Goal: Task Accomplishment & Management: Manage account settings

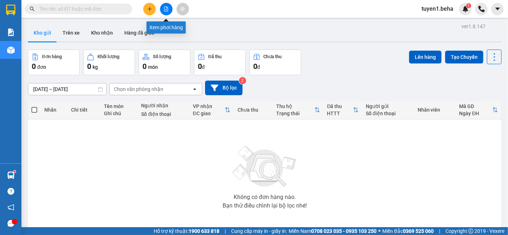
click at [163, 11] on button at bounding box center [166, 9] width 13 height 13
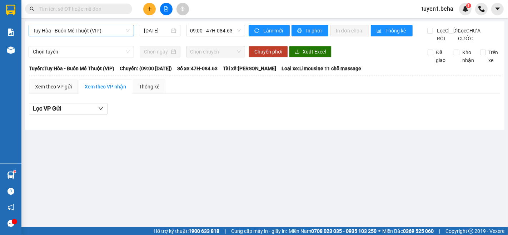
click at [93, 26] on span "Tuy Hòa - Buôn Mê Thuột (VIP)" at bounding box center [81, 30] width 97 height 11
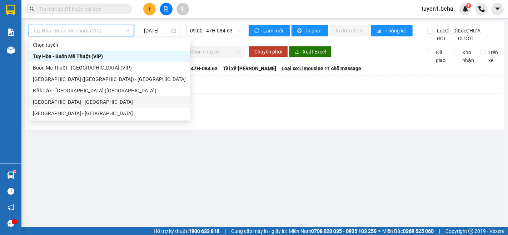
click at [66, 101] on div "[GEOGRAPHIC_DATA] - [GEOGRAPHIC_DATA]" at bounding box center [109, 102] width 153 height 8
type input "[DATE]"
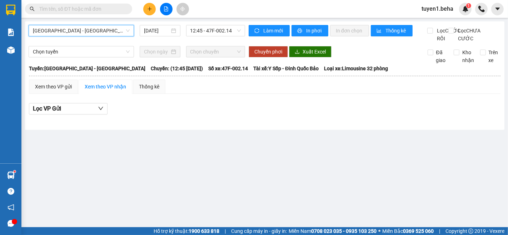
click at [84, 25] on span "[GEOGRAPHIC_DATA] - [GEOGRAPHIC_DATA]" at bounding box center [81, 30] width 97 height 11
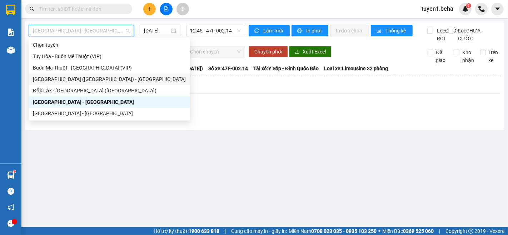
click at [54, 81] on div "[GEOGRAPHIC_DATA] ([GEOGRAPHIC_DATA]) - [GEOGRAPHIC_DATA]" at bounding box center [109, 79] width 153 height 8
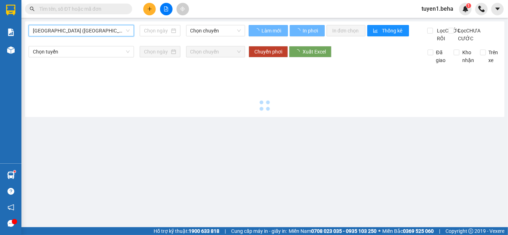
type input "[DATE]"
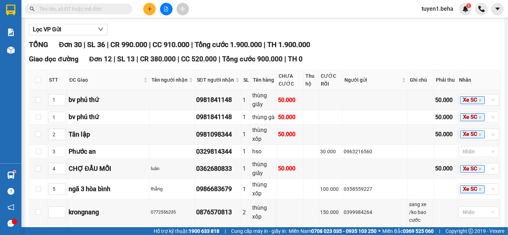
scroll to position [198, 0]
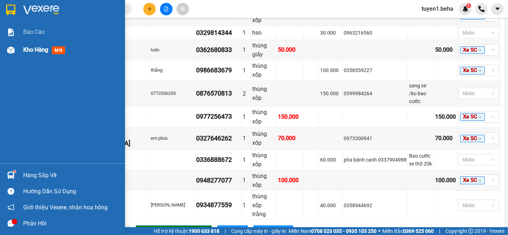
click at [35, 49] on span "Kho hàng" at bounding box center [35, 49] width 25 height 7
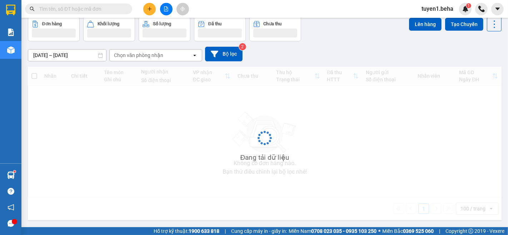
scroll to position [33, 0]
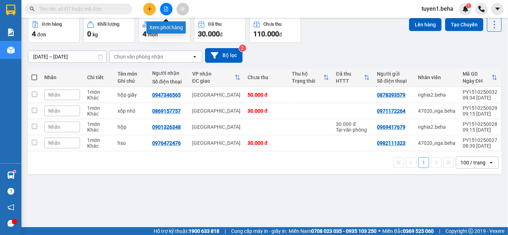
click at [166, 8] on icon "file-add" at bounding box center [166, 8] width 5 height 5
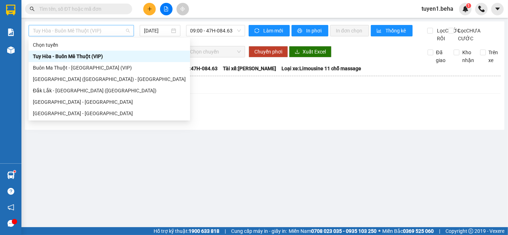
click at [50, 30] on span "Tuy Hòa - Buôn Mê Thuột (VIP)" at bounding box center [81, 30] width 97 height 11
click at [62, 118] on div "[GEOGRAPHIC_DATA] - [GEOGRAPHIC_DATA]" at bounding box center [109, 113] width 161 height 11
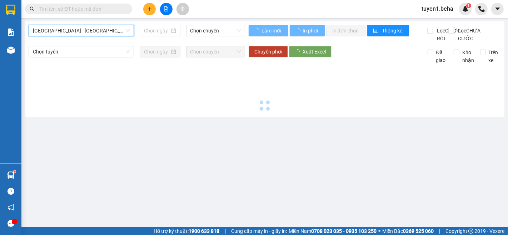
type input "[DATE]"
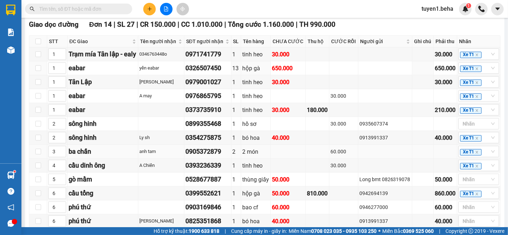
scroll to position [159, 0]
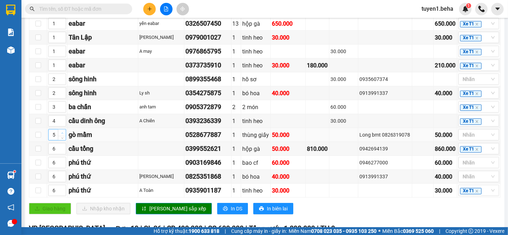
type input "6"
click at [63, 135] on span "up" at bounding box center [62, 133] width 4 height 4
type input "5"
click at [61, 153] on icon "down" at bounding box center [62, 151] width 3 height 3
type input "5"
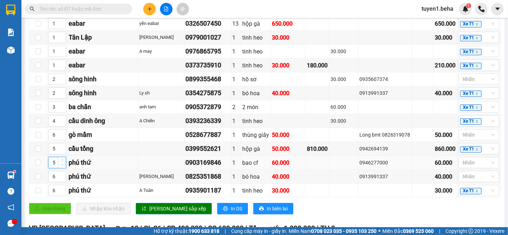
click at [61, 166] on icon "down" at bounding box center [62, 165] width 3 height 3
type input "5"
drag, startPoint x: 61, startPoint y: 183, endPoint x: 63, endPoint y: 188, distance: 5.3
click at [62, 181] on icon "down" at bounding box center [62, 180] width 3 height 3
type input "5"
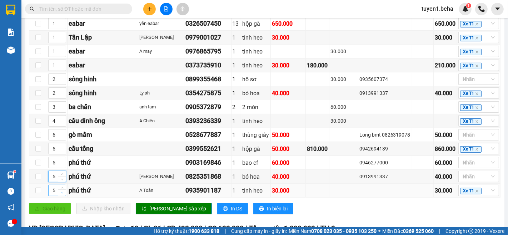
click at [62, 194] on icon "down" at bounding box center [62, 193] width 2 height 1
click at [150, 211] on span "[PERSON_NAME] sắp xếp" at bounding box center [177, 209] width 57 height 8
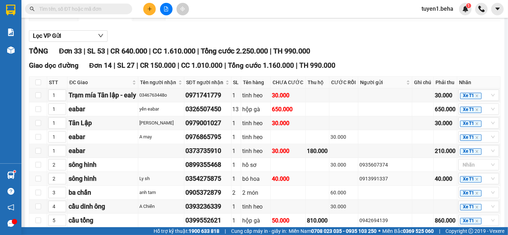
scroll to position [6, 0]
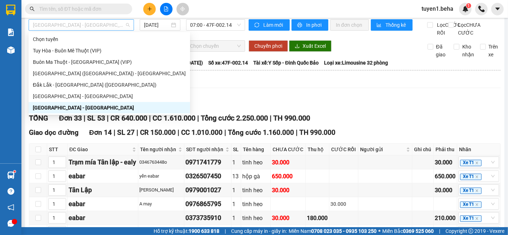
click at [101, 25] on span "[GEOGRAPHIC_DATA] - [GEOGRAPHIC_DATA]" at bounding box center [81, 25] width 97 height 11
click at [93, 96] on div "[GEOGRAPHIC_DATA] - [GEOGRAPHIC_DATA]" at bounding box center [109, 97] width 153 height 8
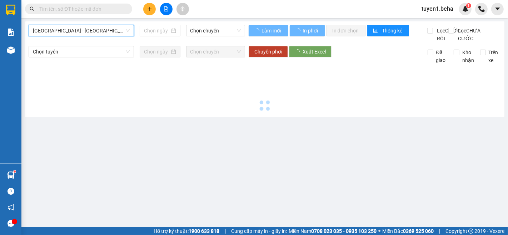
scroll to position [0, 0]
type input "[DATE]"
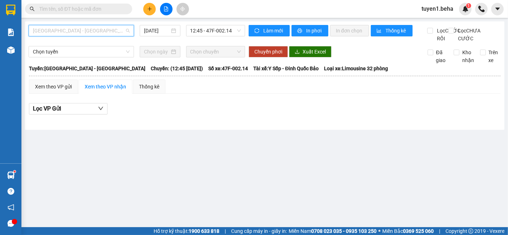
click at [99, 32] on span "[GEOGRAPHIC_DATA] - [GEOGRAPHIC_DATA]" at bounding box center [81, 30] width 97 height 11
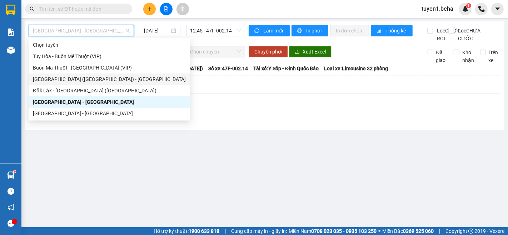
click at [89, 78] on div "[GEOGRAPHIC_DATA] ([GEOGRAPHIC_DATA]) - [GEOGRAPHIC_DATA]" at bounding box center [109, 79] width 153 height 8
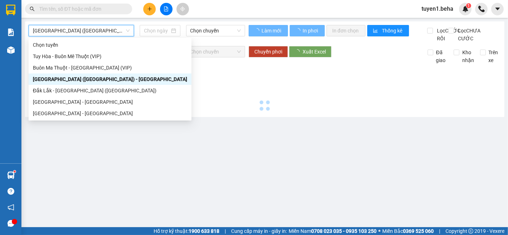
type input "[DATE]"
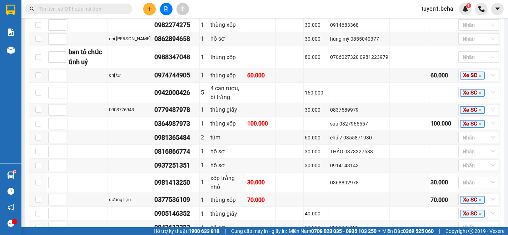
scroll to position [357, 0]
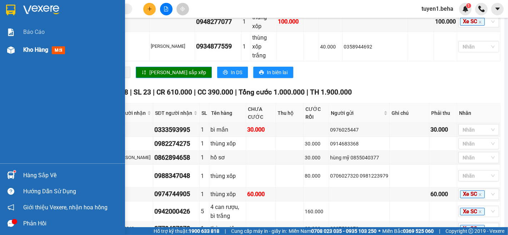
click at [32, 50] on span "Kho hàng" at bounding box center [35, 49] width 25 height 7
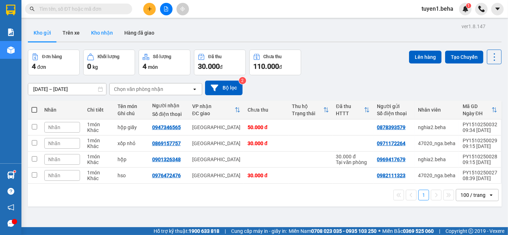
click at [104, 33] on button "Kho nhận" at bounding box center [101, 32] width 33 height 17
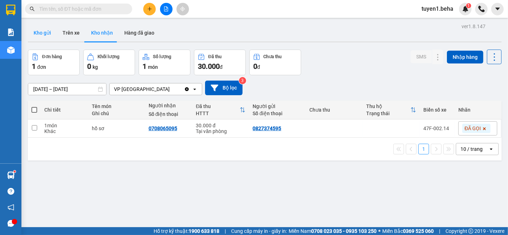
click at [46, 33] on button "Kho gửi" at bounding box center [42, 32] width 29 height 17
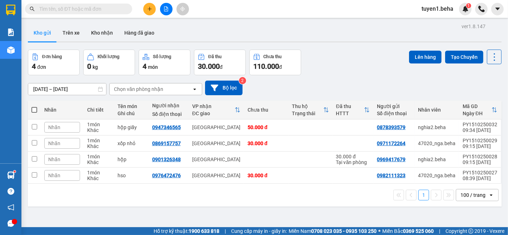
click at [75, 24] on div "ver 1.8.147 Kho gửi Trên xe Kho nhận Hàng đã giao Đơn hàng 4 đơn Khối lượng 0 k…" at bounding box center [264, 138] width 479 height 235
click at [102, 32] on button "Kho nhận" at bounding box center [101, 32] width 33 height 17
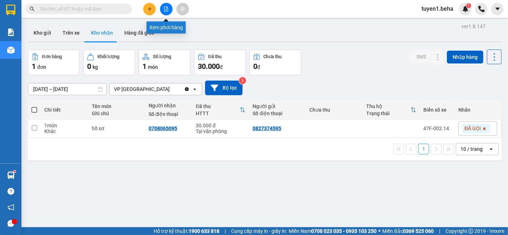
click at [164, 9] on icon "file-add" at bounding box center [166, 8] width 5 height 5
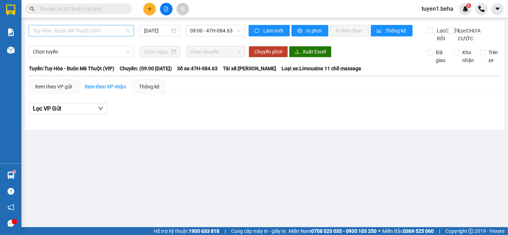
click at [98, 30] on span "Tuy Hòa - Buôn Mê Thuột (VIP)" at bounding box center [81, 30] width 97 height 11
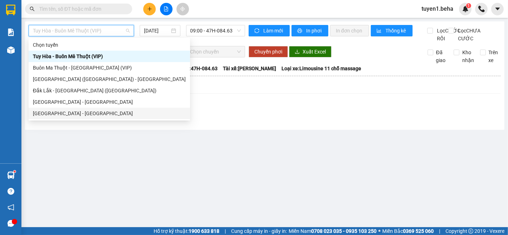
click at [107, 114] on div "[GEOGRAPHIC_DATA] - [GEOGRAPHIC_DATA]" at bounding box center [109, 114] width 153 height 8
type input "[DATE]"
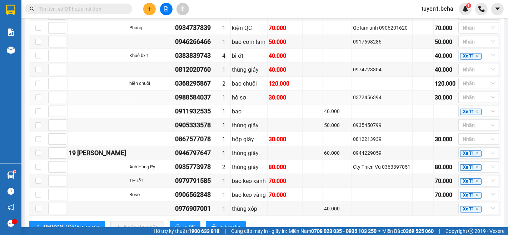
scroll to position [476, 0]
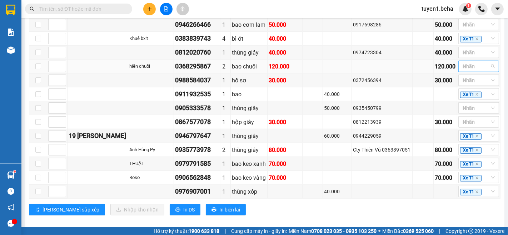
click at [460, 66] on div at bounding box center [462, 66] width 4 height 9
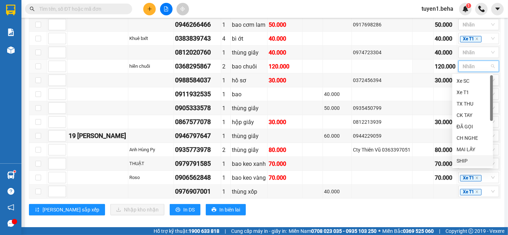
click at [463, 159] on div "SHIP" at bounding box center [473, 161] width 32 height 8
click at [403, 209] on div "[PERSON_NAME] sắp xếp Nhập kho nhận In DS In biên lai" at bounding box center [265, 209] width 472 height 11
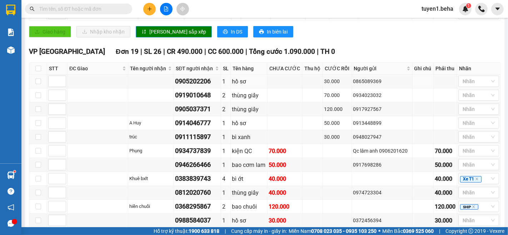
scroll to position [317, 0]
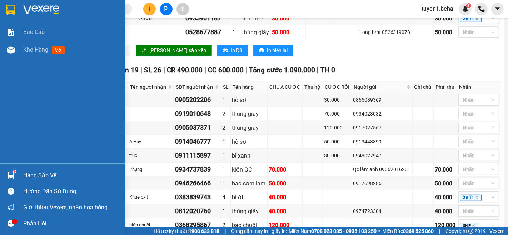
click at [25, 84] on div "Báo cáo Kho hàng mới" at bounding box center [62, 93] width 125 height 140
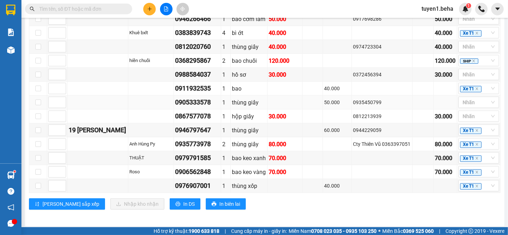
scroll to position [403, 0]
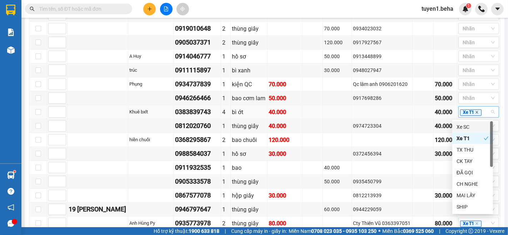
click at [475, 114] on icon "close" at bounding box center [477, 113] width 4 height 4
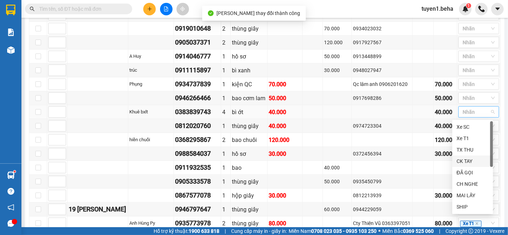
scroll to position [23, 0]
click at [477, 206] on div "LẤY SAU" at bounding box center [473, 208] width 32 height 8
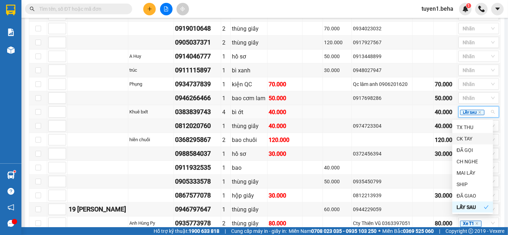
click at [392, 8] on div "Kết quả tìm kiếm ( 0 ) Bộ lọc No Data tuyen1.beha 1" at bounding box center [254, 9] width 508 height 18
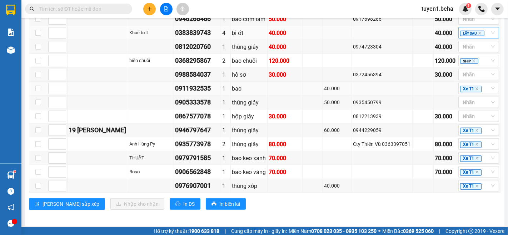
scroll to position [442, 0]
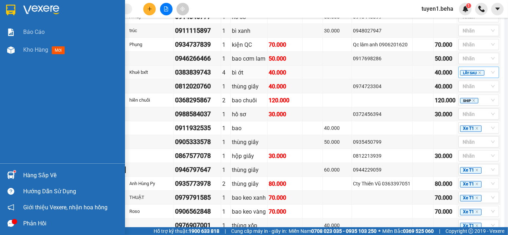
drag, startPoint x: 36, startPoint y: 54, endPoint x: 84, endPoint y: 72, distance: 50.9
click at [36, 54] on div "Kho hàng mới" at bounding box center [45, 49] width 44 height 9
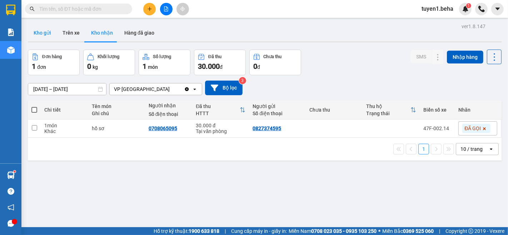
click at [38, 35] on button "Kho gửi" at bounding box center [42, 32] width 29 height 17
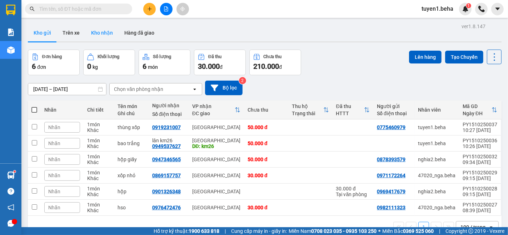
click at [106, 35] on button "Kho nhận" at bounding box center [101, 32] width 33 height 17
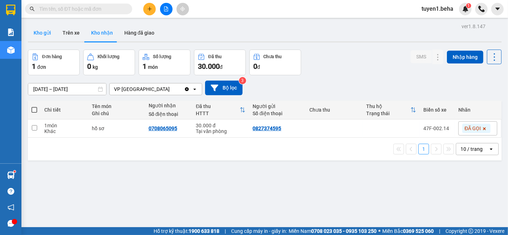
click at [40, 31] on button "Kho gửi" at bounding box center [42, 32] width 29 height 17
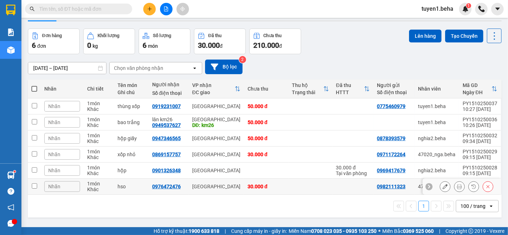
scroll to position [33, 0]
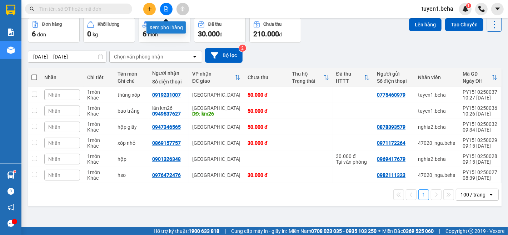
click at [164, 13] on button at bounding box center [166, 9] width 13 height 13
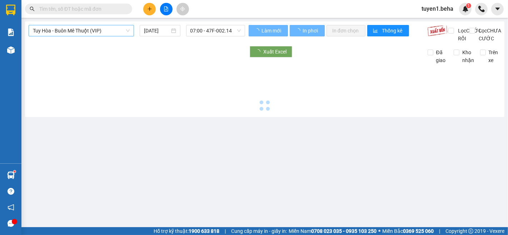
click at [93, 30] on span "Tuy Hòa - Buôn Mê Thuột (VIP)" at bounding box center [81, 30] width 97 height 11
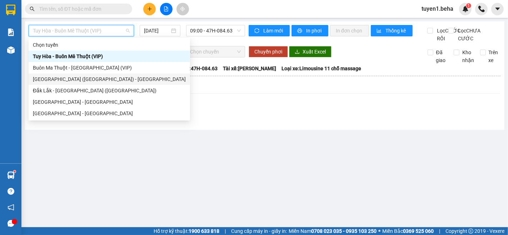
click at [81, 79] on div "[GEOGRAPHIC_DATA] ([GEOGRAPHIC_DATA]) - [GEOGRAPHIC_DATA]" at bounding box center [109, 79] width 153 height 8
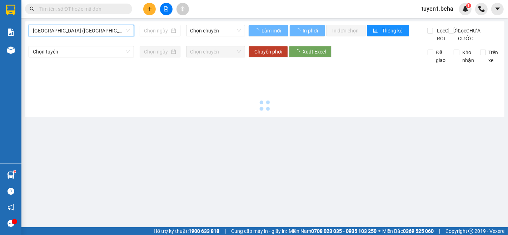
type input "[DATE]"
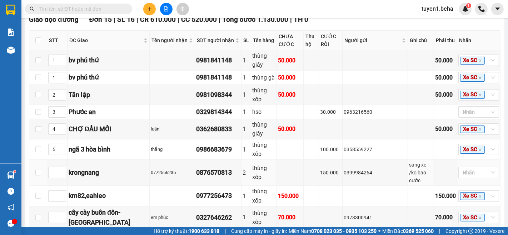
scroll to position [238, 0]
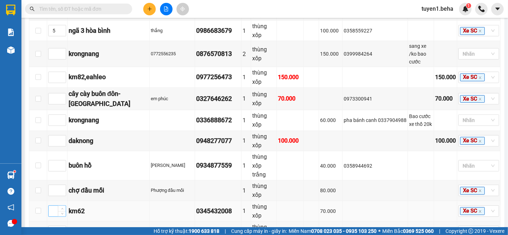
click at [55, 206] on input at bounding box center [57, 211] width 17 height 11
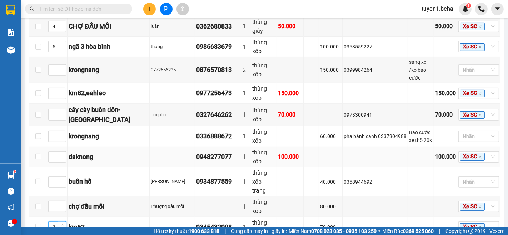
scroll to position [278, 0]
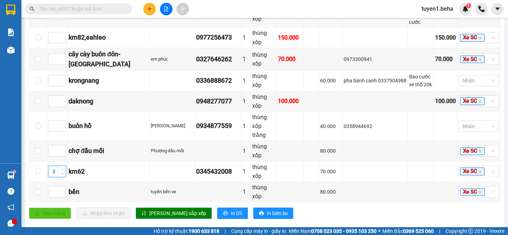
type input "3"
click at [160, 210] on span "[PERSON_NAME] sắp xếp" at bounding box center [177, 214] width 57 height 8
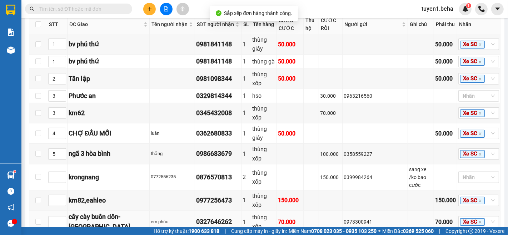
scroll to position [119, 0]
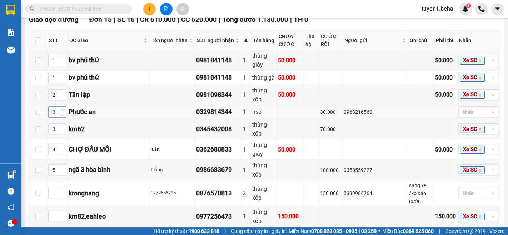
type input "4"
click at [61, 109] on icon "up" at bounding box center [62, 110] width 3 height 3
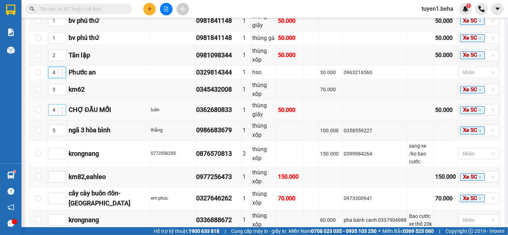
type input "5"
click at [62, 107] on icon "up" at bounding box center [62, 108] width 3 height 3
type input "6"
click at [61, 127] on span "up" at bounding box center [62, 129] width 4 height 4
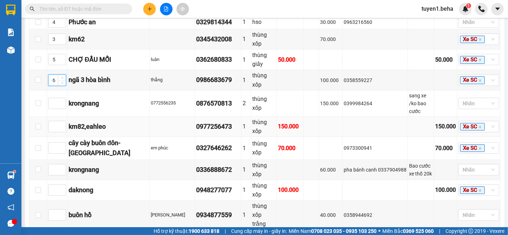
scroll to position [238, 0]
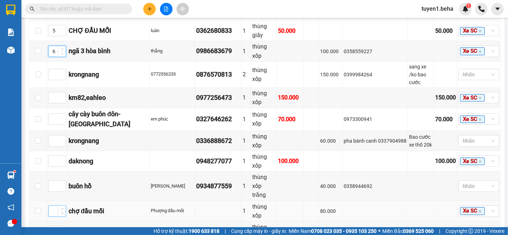
click at [55, 206] on input at bounding box center [57, 211] width 17 height 11
type input "5"
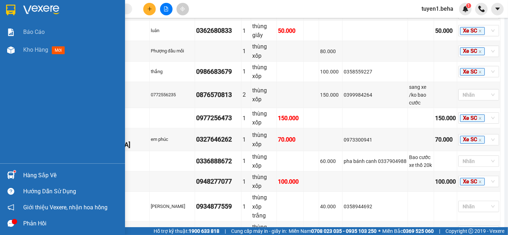
click at [36, 65] on div "Báo cáo Kho hàng mới" at bounding box center [62, 93] width 125 height 140
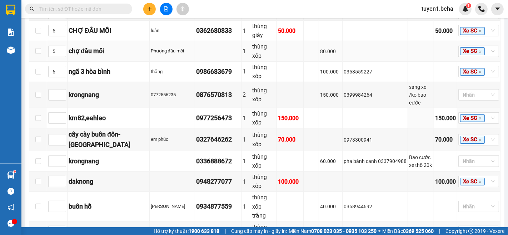
scroll to position [79, 0]
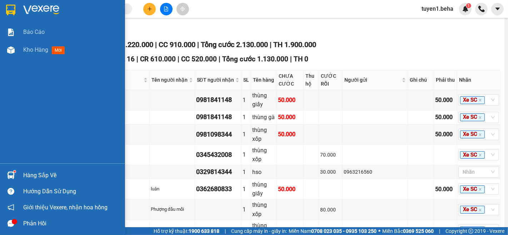
drag, startPoint x: 37, startPoint y: 49, endPoint x: 508, endPoint y: 99, distance: 473.6
click at [38, 49] on span "Kho hàng" at bounding box center [35, 49] width 25 height 7
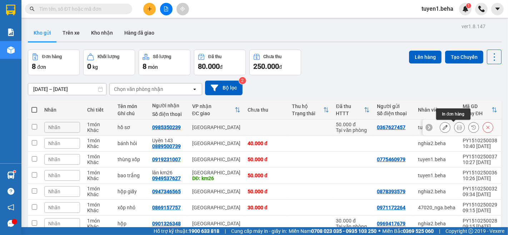
click at [457, 125] on icon at bounding box center [459, 127] width 5 height 5
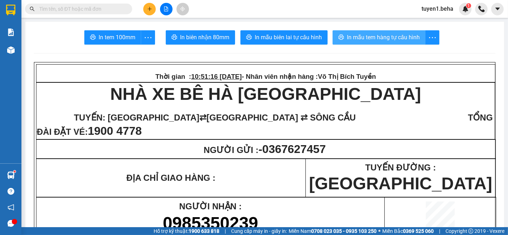
click at [385, 38] on span "In mẫu tem hàng tự cấu hình" at bounding box center [383, 37] width 73 height 9
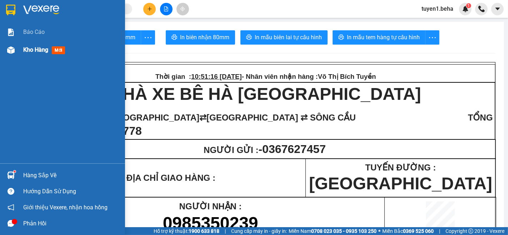
click at [34, 48] on span "Kho hàng" at bounding box center [35, 49] width 25 height 7
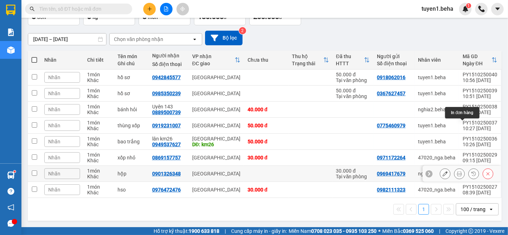
scroll to position [51, 0]
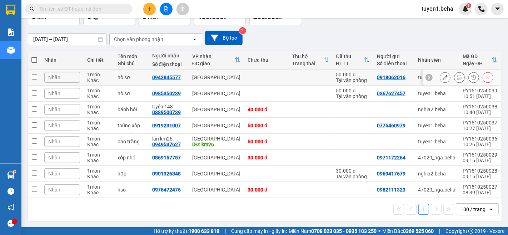
click at [33, 74] on input "checkbox" at bounding box center [34, 76] width 5 height 5
checkbox input "true"
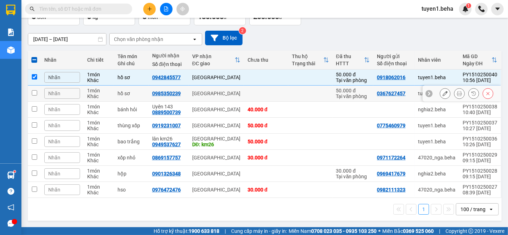
click at [32, 90] on input "checkbox" at bounding box center [34, 92] width 5 height 5
checkbox input "true"
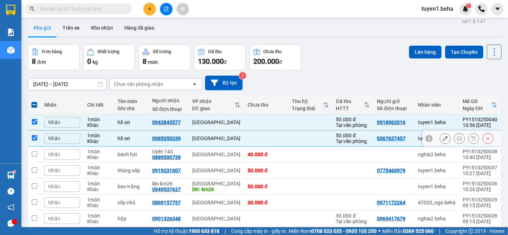
scroll to position [0, 0]
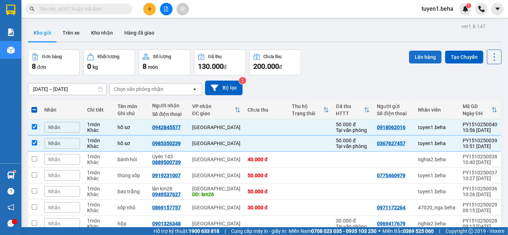
click at [415, 56] on button "Lên hàng" at bounding box center [425, 57] width 33 height 13
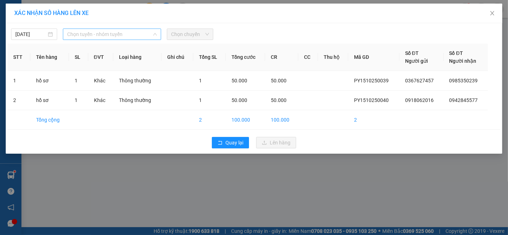
click at [137, 36] on span "Chọn tuyến - nhóm tuyến" at bounding box center [112, 34] width 90 height 11
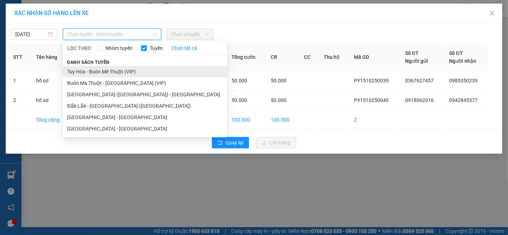
click at [106, 69] on li "Tuy Hòa - Buôn Mê Thuột (VIP)" at bounding box center [145, 71] width 164 height 11
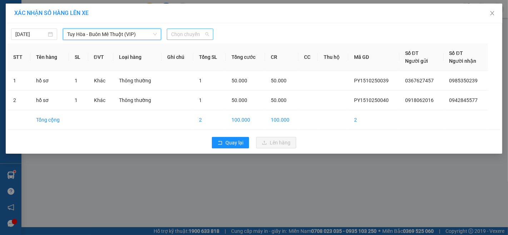
click at [186, 37] on span "Chọn chuyến" at bounding box center [190, 34] width 38 height 11
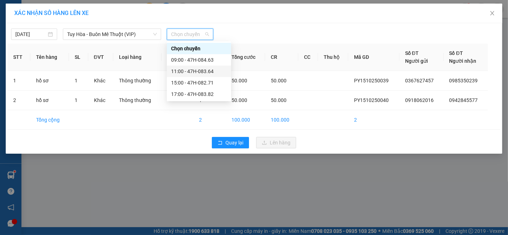
click at [199, 71] on div "11:00 - 47H-083.64" at bounding box center [199, 72] width 56 height 8
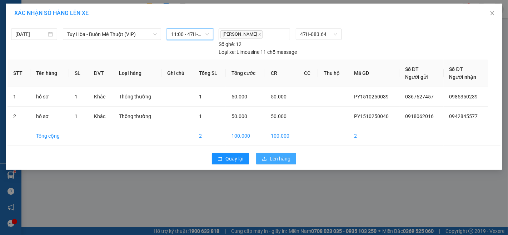
click at [285, 158] on span "Lên hàng" at bounding box center [280, 159] width 21 height 8
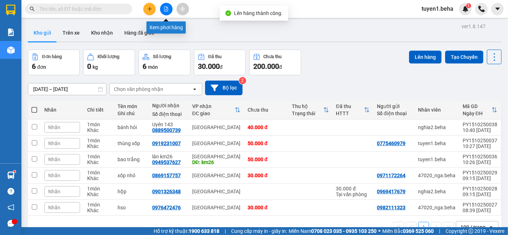
click at [164, 11] on icon "file-add" at bounding box center [166, 8] width 4 height 5
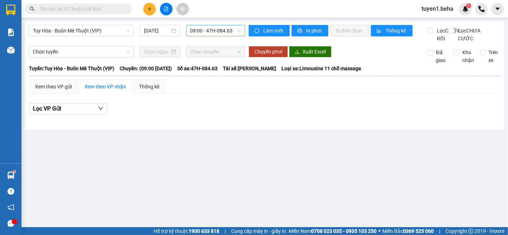
click at [214, 31] on span "09:00 - 47H-084.63" at bounding box center [215, 30] width 50 height 11
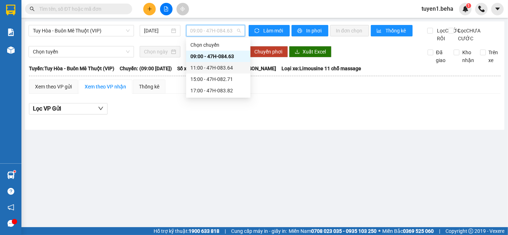
click at [210, 67] on div "11:00 - 47H-083.64" at bounding box center [218, 68] width 56 height 8
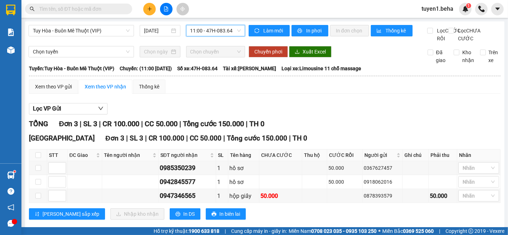
scroll to position [19, 0]
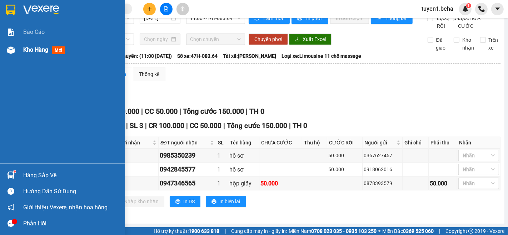
click at [33, 49] on span "Kho hàng" at bounding box center [35, 49] width 25 height 7
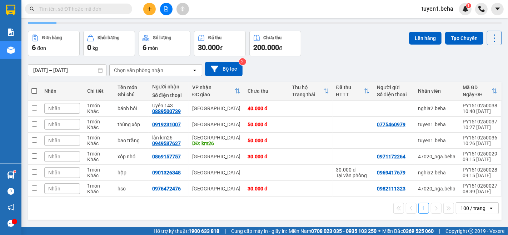
click at [89, 219] on div "1 100 / trang open" at bounding box center [265, 208] width 474 height 23
click at [86, 206] on div "1 100 / trang open" at bounding box center [265, 209] width 468 height 12
click at [166, 9] on icon "file-add" at bounding box center [166, 8] width 5 height 5
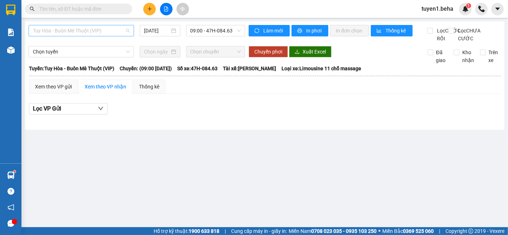
click at [98, 33] on span "Tuy Hòa - Buôn Mê Thuột (VIP)" at bounding box center [81, 30] width 97 height 11
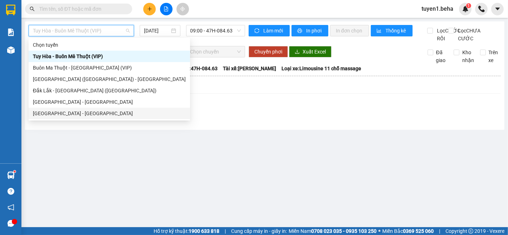
click at [71, 117] on div "[GEOGRAPHIC_DATA] - [GEOGRAPHIC_DATA]" at bounding box center [109, 114] width 153 height 8
type input "[DATE]"
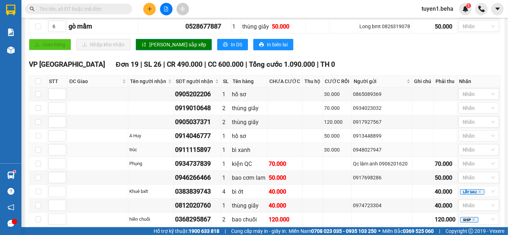
scroll to position [397, 0]
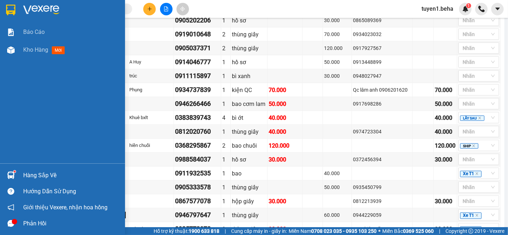
click at [16, 100] on div "Báo cáo Kho hàng mới" at bounding box center [62, 93] width 125 height 140
drag, startPoint x: 32, startPoint y: 49, endPoint x: 295, endPoint y: 11, distance: 265.6
click at [33, 49] on span "Kho hàng" at bounding box center [35, 49] width 25 height 7
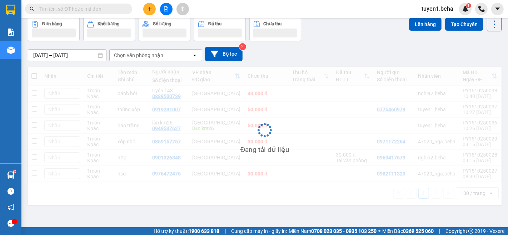
scroll to position [33, 0]
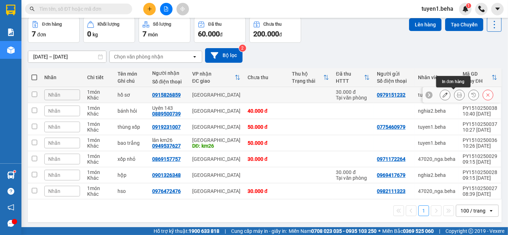
click at [457, 94] on icon at bounding box center [459, 95] width 5 height 5
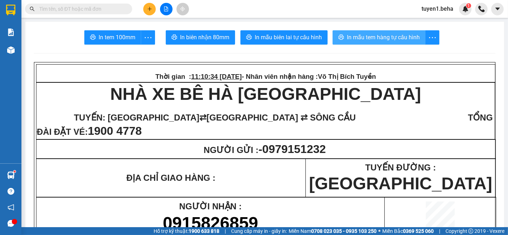
click at [373, 34] on span "In mẫu tem hàng tự cấu hình" at bounding box center [383, 37] width 73 height 9
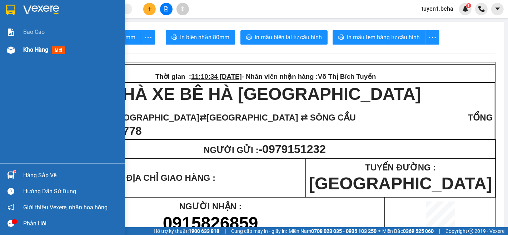
click at [39, 48] on span "Kho hàng" at bounding box center [35, 49] width 25 height 7
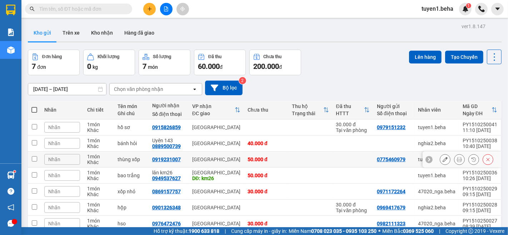
scroll to position [35, 0]
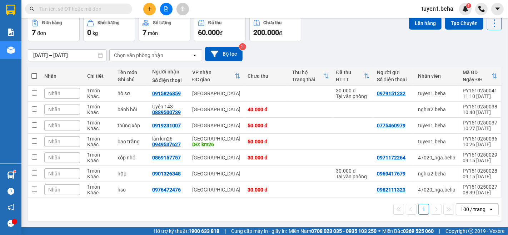
click at [64, 207] on div "1 100 / trang open" at bounding box center [265, 210] width 468 height 12
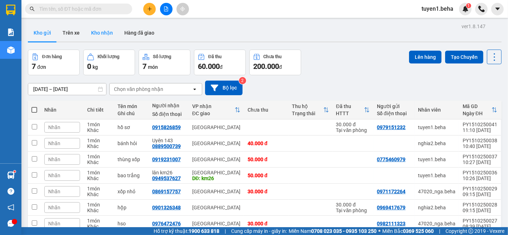
click at [107, 34] on button "Kho nhận" at bounding box center [101, 32] width 33 height 17
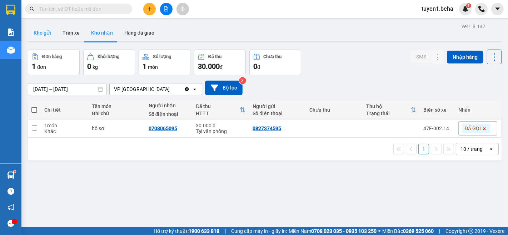
click at [46, 30] on button "Kho gửi" at bounding box center [42, 32] width 29 height 17
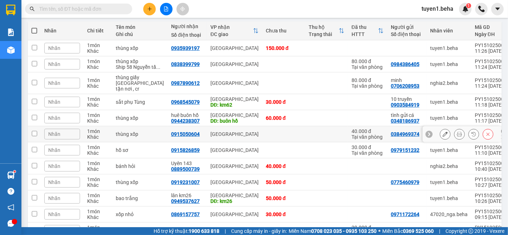
scroll to position [40, 0]
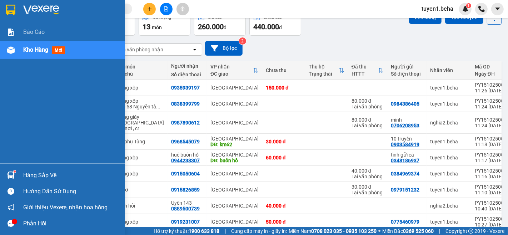
click at [14, 85] on div "Báo cáo Kho hàng mới" at bounding box center [62, 93] width 125 height 140
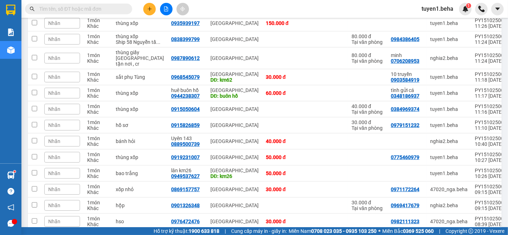
scroll to position [144, 0]
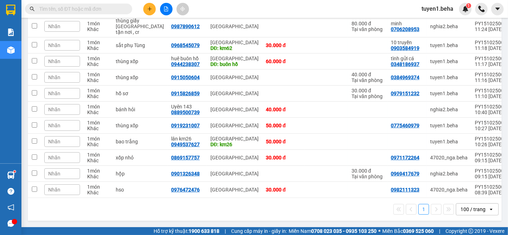
click at [461, 209] on div "100 / trang" at bounding box center [473, 209] width 25 height 7
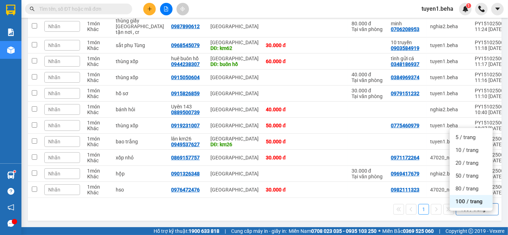
click at [462, 198] on span "100 / trang" at bounding box center [469, 201] width 27 height 7
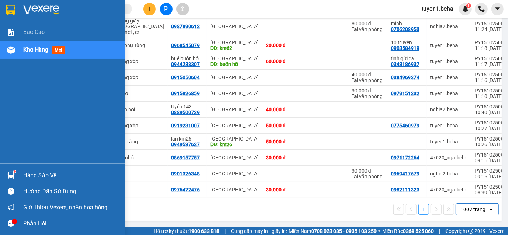
click at [33, 44] on div "Kho hàng mới" at bounding box center [71, 50] width 96 height 18
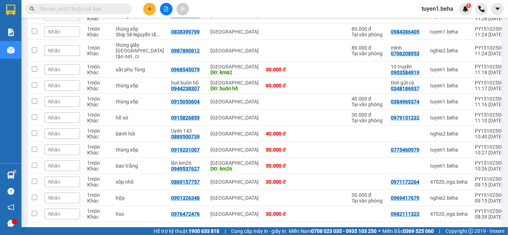
scroll to position [24, 0]
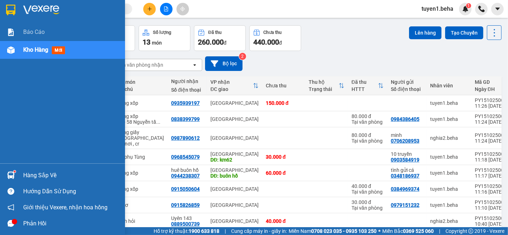
click at [5, 98] on div "Báo cáo Kho hàng mới" at bounding box center [62, 93] width 125 height 140
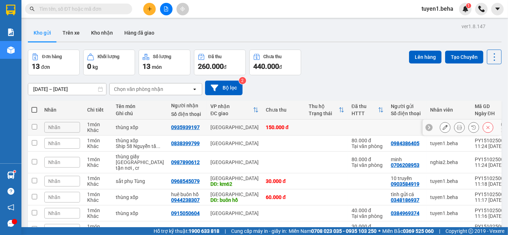
scroll to position [0, 0]
click at [95, 30] on button "Kho nhận" at bounding box center [101, 32] width 33 height 17
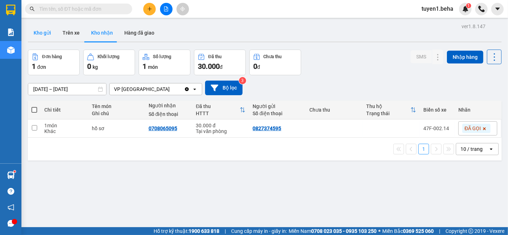
click at [41, 35] on button "Kho gửi" at bounding box center [42, 32] width 29 height 17
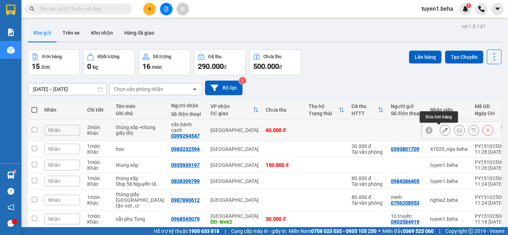
click at [443, 132] on icon at bounding box center [445, 130] width 5 height 5
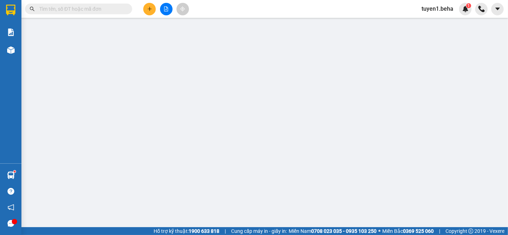
type input "0399294547"
type input "văn bánh canh"
type input "60.000"
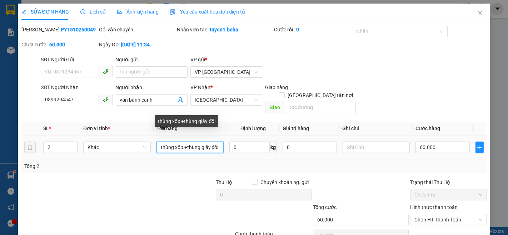
click at [219, 142] on input "thùng xốp +thùng giấy đôi" at bounding box center [190, 147] width 68 height 11
click at [156, 142] on input "thùng xốp +thùng giấy" at bounding box center [190, 147] width 68 height 11
click at [189, 142] on input "1thùng xốp +thùng giấy" at bounding box center [190, 147] width 68 height 11
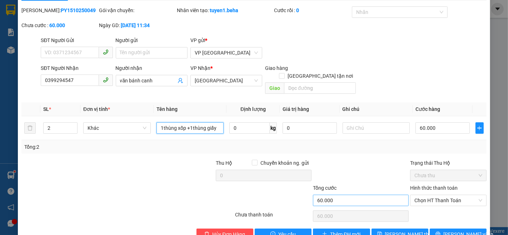
scroll to position [30, 0]
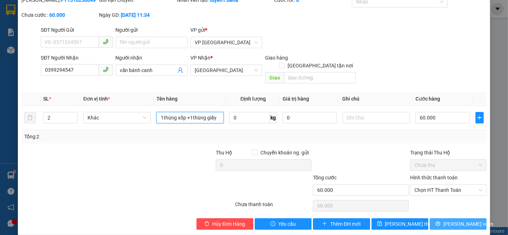
type input "1thùng xốp +1thùng giấy"
click at [450, 220] on span "[PERSON_NAME] và In" at bounding box center [468, 224] width 50 height 8
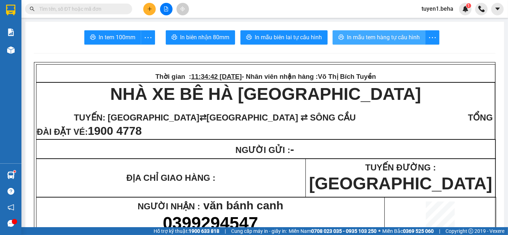
click at [360, 43] on button "In mẫu tem hàng tự cấu hình" at bounding box center [379, 37] width 93 height 14
click at [386, 34] on span "In mẫu tem hàng tự cấu hình" at bounding box center [383, 37] width 73 height 9
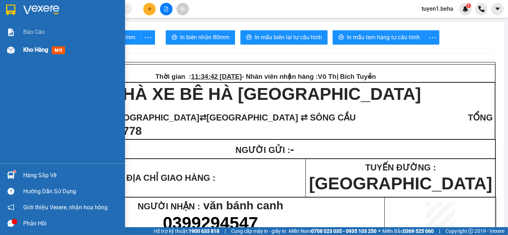
click at [36, 49] on span "Kho hàng" at bounding box center [35, 49] width 25 height 7
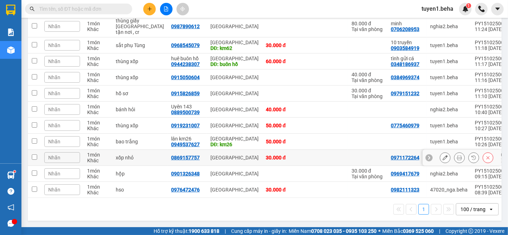
scroll to position [181, 0]
click at [82, 211] on div "1 100 / trang open" at bounding box center [265, 210] width 468 height 12
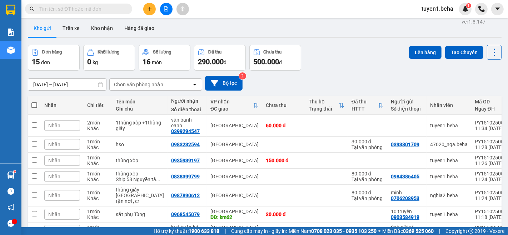
scroll to position [0, 0]
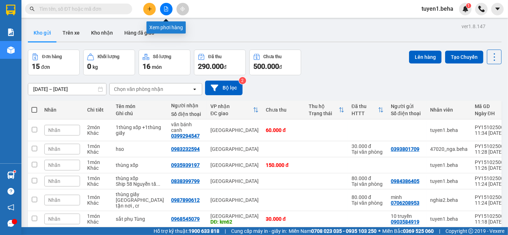
click at [167, 8] on icon "file-add" at bounding box center [166, 8] width 5 height 5
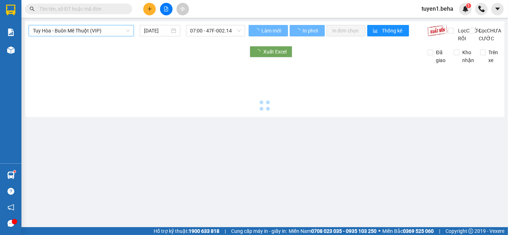
click at [95, 34] on span "Tuy Hòa - Buôn Mê Thuột (VIP)" at bounding box center [81, 30] width 97 height 11
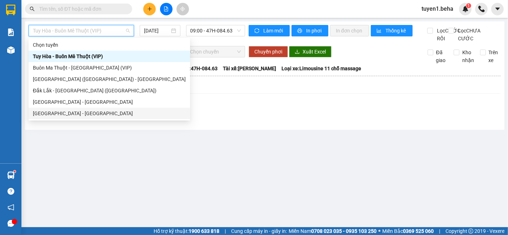
click at [66, 114] on div "[GEOGRAPHIC_DATA] - [GEOGRAPHIC_DATA]" at bounding box center [109, 114] width 153 height 8
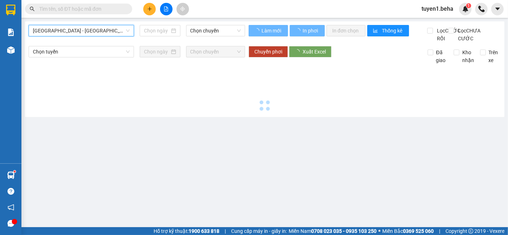
type input "[DATE]"
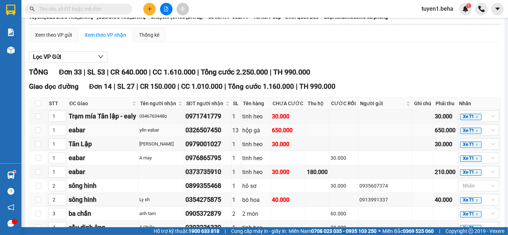
scroll to position [40, 0]
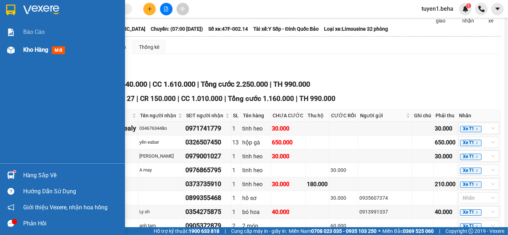
click at [32, 45] on div "Kho hàng mới" at bounding box center [71, 50] width 96 height 18
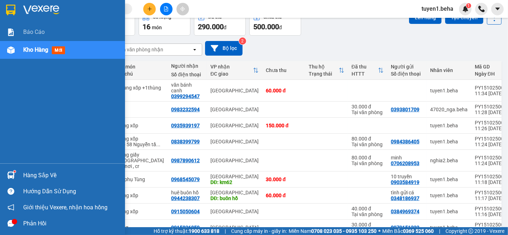
click at [8, 86] on div "Báo cáo Kho hàng mới" at bounding box center [62, 93] width 125 height 140
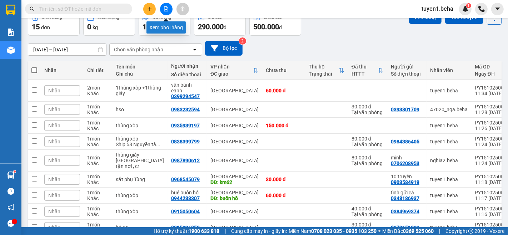
click at [165, 10] on icon "file-add" at bounding box center [166, 8] width 5 height 5
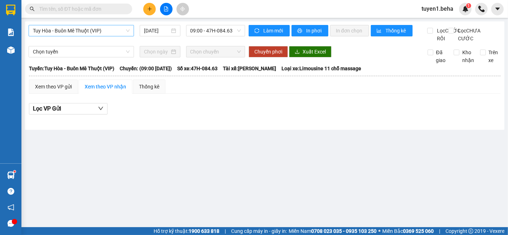
click at [102, 33] on span "Tuy Hòa - Buôn Mê Thuột (VIP)" at bounding box center [81, 30] width 97 height 11
click at [351, 202] on main "Tuy Hòa - Buôn Mê Thuột (VIP) [DATE] 09:00 - 47H-084.63 Làm mới In phơi In đơn …" at bounding box center [254, 114] width 508 height 228
click at [86, 171] on main "Tuy Hòa - Buôn Mê Thuột (VIP) [DATE] 09:00 - 47H-084.63 Làm mới In phơi In đơn …" at bounding box center [254, 114] width 508 height 228
click at [92, 31] on span "Tuy Hòa - Buôn Mê Thuột (VIP)" at bounding box center [81, 30] width 97 height 11
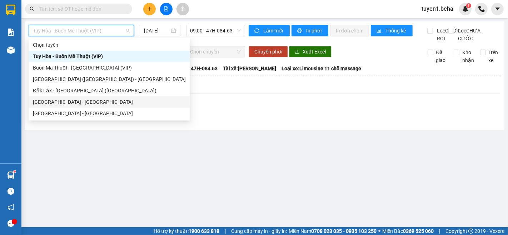
click at [73, 101] on div "[GEOGRAPHIC_DATA] - [GEOGRAPHIC_DATA]" at bounding box center [109, 102] width 153 height 8
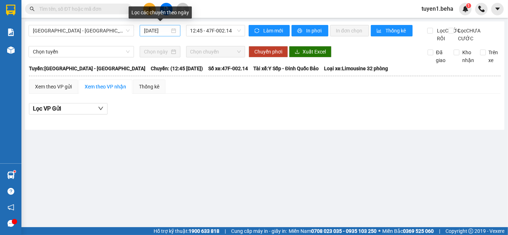
click at [165, 26] on div "[DATE]" at bounding box center [160, 30] width 41 height 11
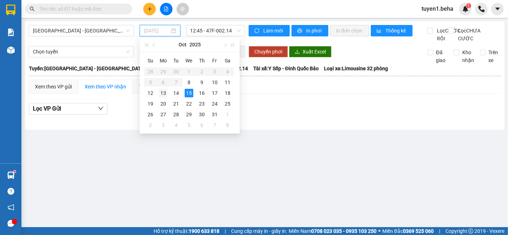
click at [164, 92] on div "13" at bounding box center [163, 93] width 9 height 9
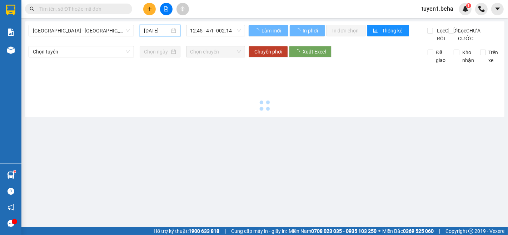
type input "[DATE]"
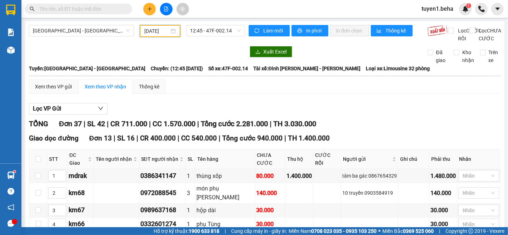
scroll to position [79, 0]
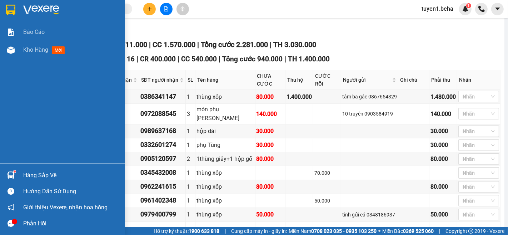
click at [27, 113] on div "Báo cáo Kho hàng mới" at bounding box center [62, 93] width 125 height 140
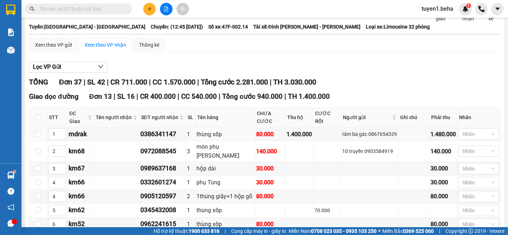
scroll to position [0, 0]
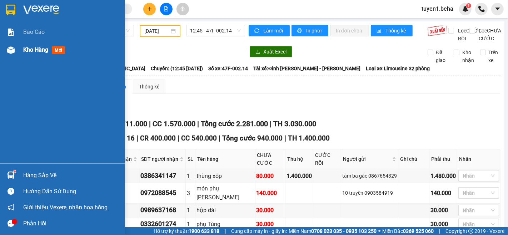
click at [30, 49] on span "Kho hàng" at bounding box center [35, 49] width 25 height 7
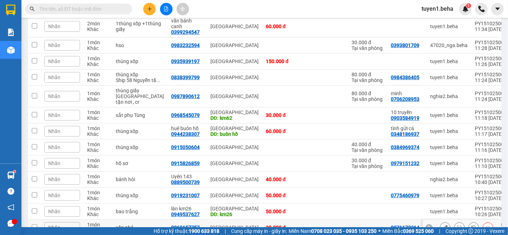
scroll to position [102, 0]
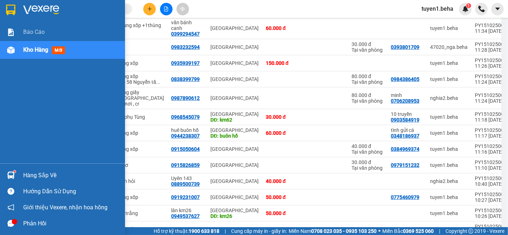
click at [16, 88] on div "Báo cáo Kho hàng mới" at bounding box center [62, 93] width 125 height 140
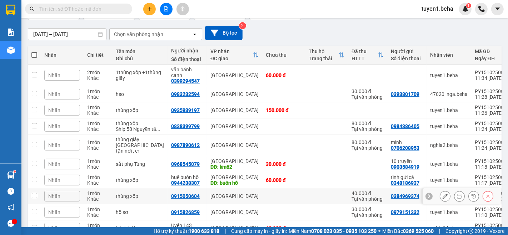
scroll to position [0, 0]
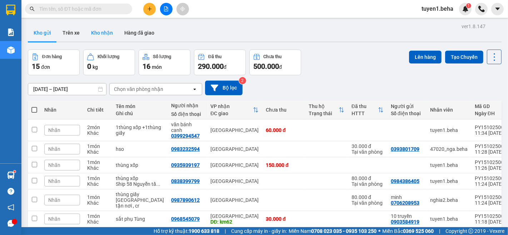
click at [102, 37] on button "Kho nhận" at bounding box center [101, 32] width 33 height 17
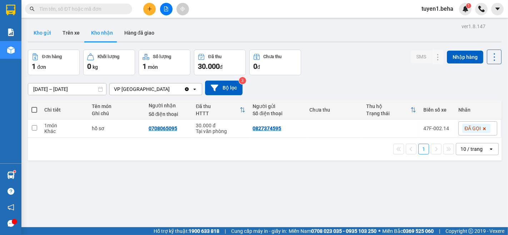
click at [39, 36] on button "Kho gửi" at bounding box center [42, 32] width 29 height 17
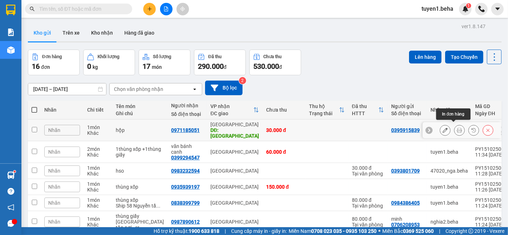
click at [454, 126] on button at bounding box center [459, 130] width 10 height 13
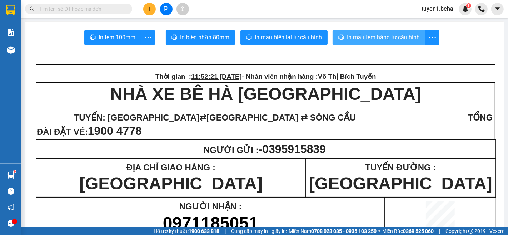
click at [360, 41] on span "In mẫu tem hàng tự cấu hình" at bounding box center [383, 37] width 73 height 9
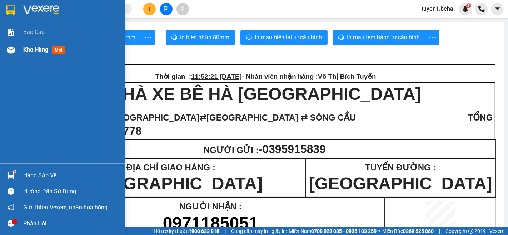
click at [32, 51] on span "Kho hàng" at bounding box center [35, 49] width 25 height 7
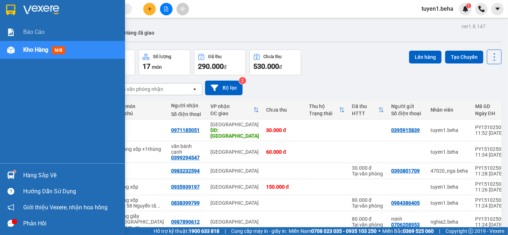
click at [29, 47] on span "Kho hàng" at bounding box center [35, 49] width 25 height 7
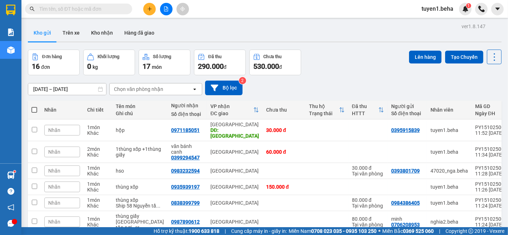
click at [70, 104] on div "Nhãn" at bounding box center [62, 110] width 36 height 14
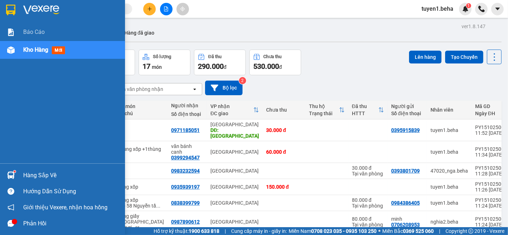
click at [28, 50] on span "Kho hàng" at bounding box center [35, 49] width 25 height 7
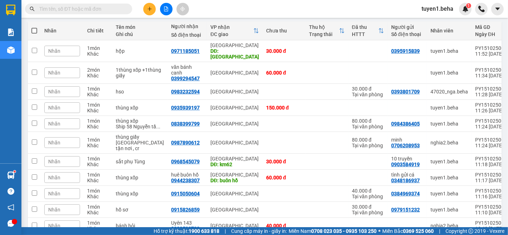
scroll to position [198, 0]
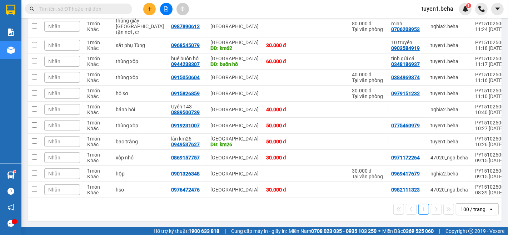
click at [89, 219] on div "1 100 / trang open" at bounding box center [265, 209] width 474 height 23
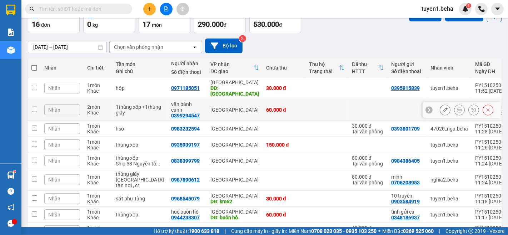
scroll to position [0, 0]
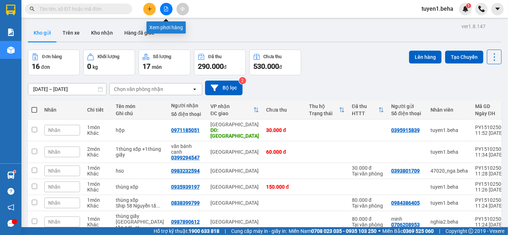
click at [166, 9] on icon "file-add" at bounding box center [166, 8] width 4 height 5
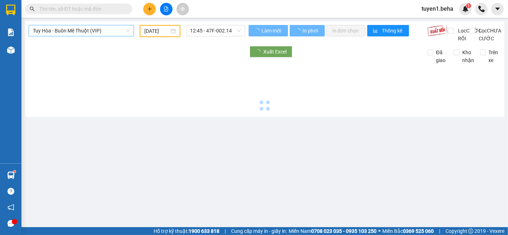
click at [80, 32] on span "Tuy Hòa - Buôn Mê Thuột (VIP)" at bounding box center [81, 30] width 97 height 11
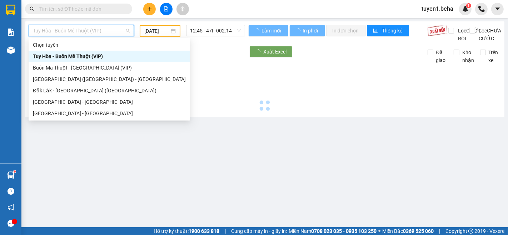
type input "[DATE]"
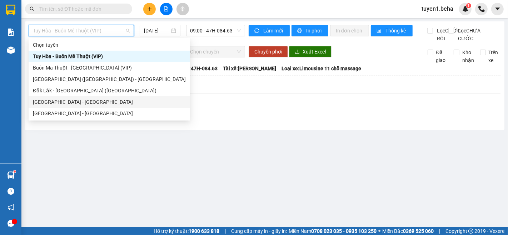
click at [64, 101] on div "[GEOGRAPHIC_DATA] - [GEOGRAPHIC_DATA]" at bounding box center [109, 102] width 153 height 8
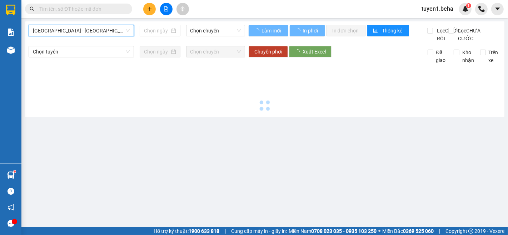
type input "[DATE]"
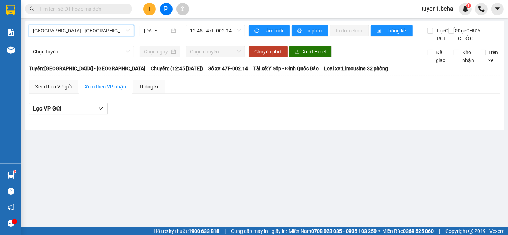
click at [86, 30] on span "[GEOGRAPHIC_DATA] - [GEOGRAPHIC_DATA]" at bounding box center [81, 30] width 97 height 11
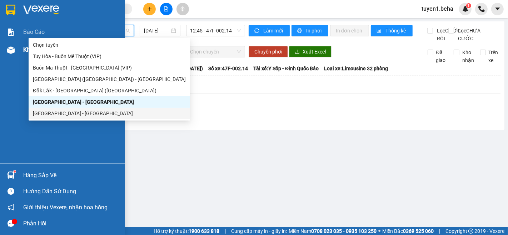
click at [22, 49] on div "Kho hàng mới" at bounding box center [62, 50] width 125 height 18
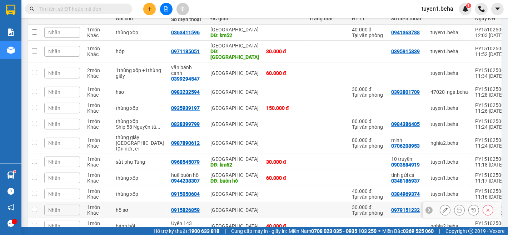
scroll to position [214, 0]
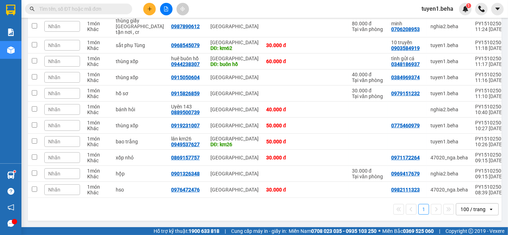
click at [488, 209] on icon "open" at bounding box center [491, 210] width 6 height 6
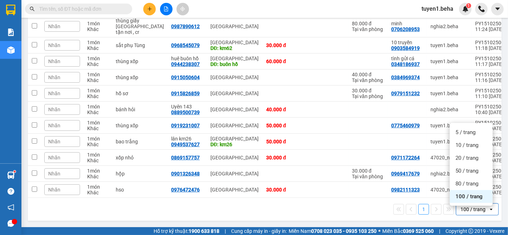
click at [477, 193] on span "100 / trang" at bounding box center [469, 196] width 27 height 7
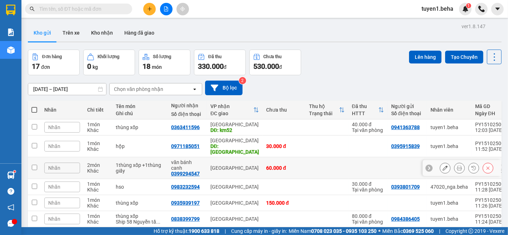
scroll to position [40, 0]
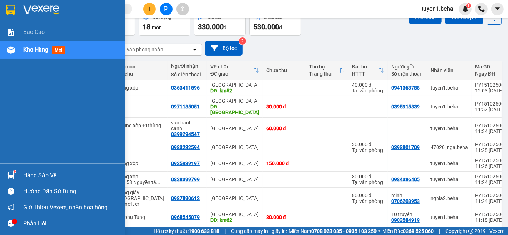
click at [38, 51] on span "Kho hàng" at bounding box center [35, 49] width 25 height 7
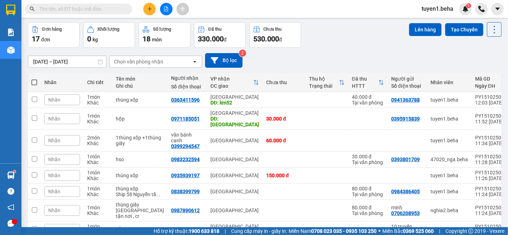
scroll to position [0, 0]
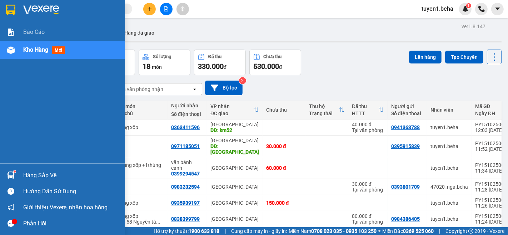
click at [13, 109] on div "Báo cáo Kho hàng mới" at bounding box center [62, 93] width 125 height 140
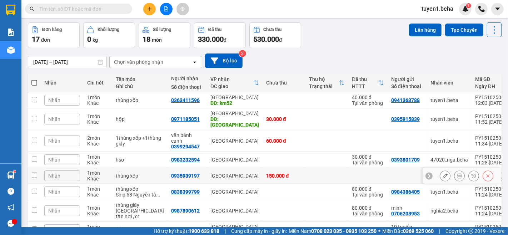
scroll to position [40, 0]
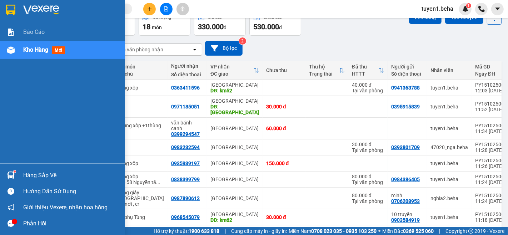
click at [29, 51] on span "Kho hàng" at bounding box center [35, 49] width 25 height 7
click at [31, 50] on span "Kho hàng" at bounding box center [35, 49] width 25 height 7
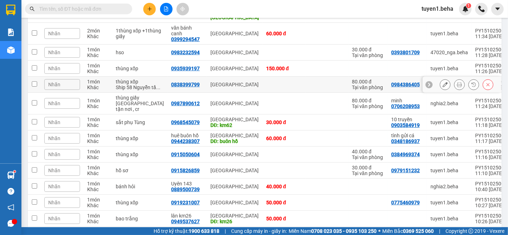
scroll to position [16, 0]
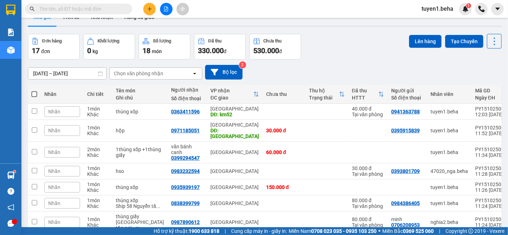
click at [32, 94] on span at bounding box center [34, 94] width 6 height 6
click at [34, 91] on input "checkbox" at bounding box center [34, 91] width 0 height 0
checkbox input "true"
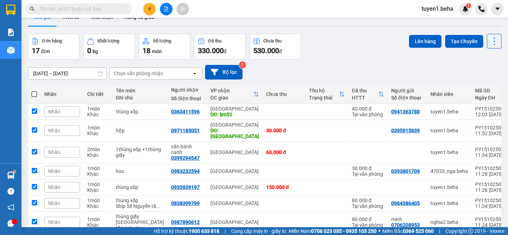
checkbox input "true"
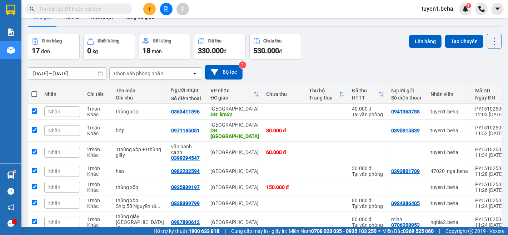
checkbox input "true"
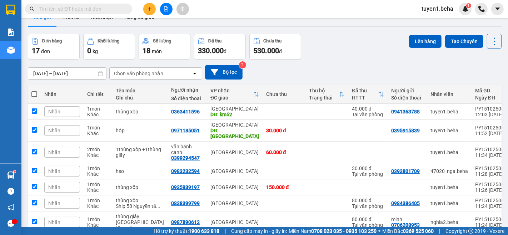
checkbox input "true"
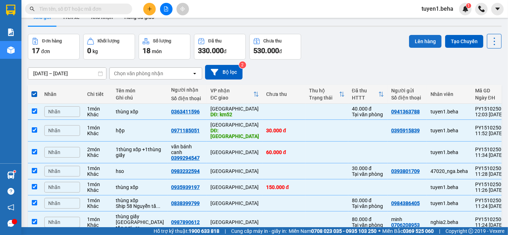
click at [419, 37] on button "Lên hàng" at bounding box center [425, 41] width 33 height 13
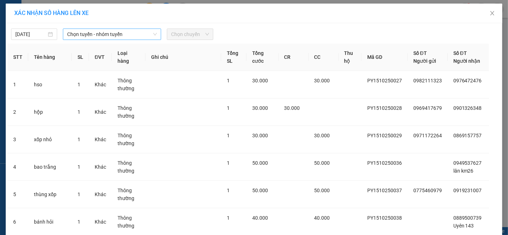
click at [139, 34] on span "Chọn tuyến - nhóm tuyến" at bounding box center [112, 34] width 90 height 11
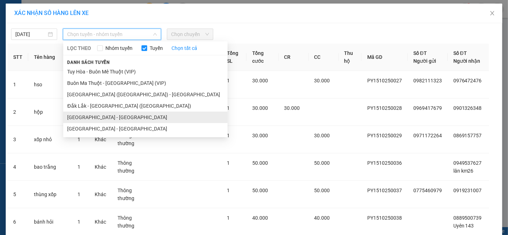
click at [92, 119] on li "[GEOGRAPHIC_DATA] - [GEOGRAPHIC_DATA]" at bounding box center [145, 117] width 164 height 11
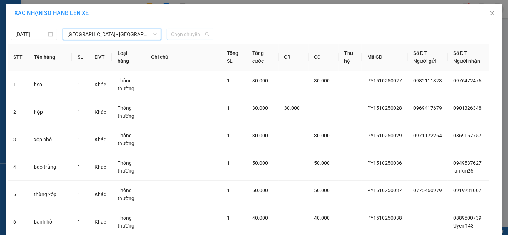
click at [182, 32] on span "Chọn chuyến" at bounding box center [190, 34] width 38 height 11
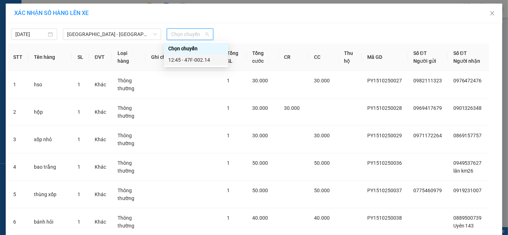
click at [198, 59] on div "12:45 - 47F-002.14" at bounding box center [196, 60] width 56 height 8
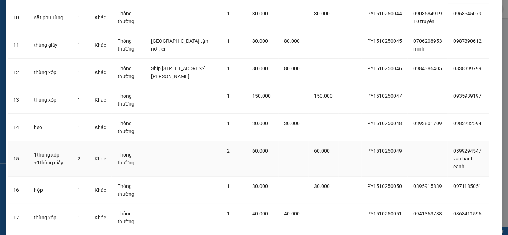
scroll to position [365, 0]
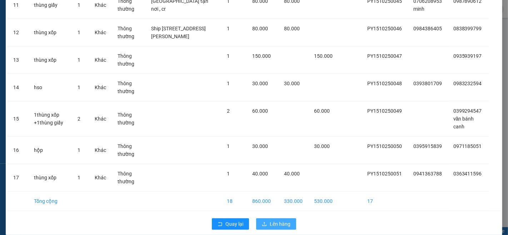
click at [278, 220] on span "Lên hàng" at bounding box center [280, 224] width 21 height 8
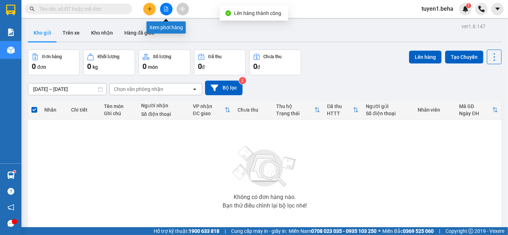
click at [165, 6] on button at bounding box center [166, 9] width 13 height 13
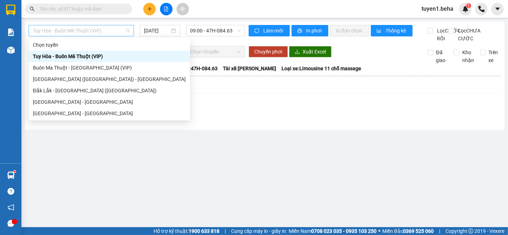
click at [84, 26] on span "Tuy Hòa - Buôn Mê Thuột (VIP)" at bounding box center [81, 30] width 97 height 11
click at [60, 104] on div "[GEOGRAPHIC_DATA] - [GEOGRAPHIC_DATA]" at bounding box center [109, 102] width 153 height 8
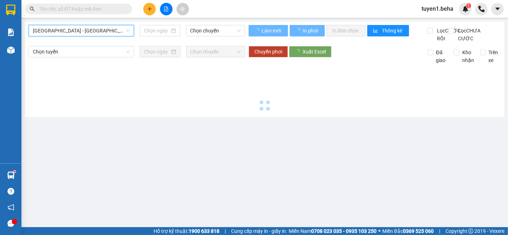
type input "[DATE]"
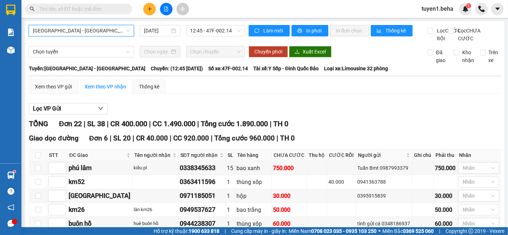
click at [70, 31] on span "[GEOGRAPHIC_DATA] - [GEOGRAPHIC_DATA]" at bounding box center [81, 30] width 97 height 11
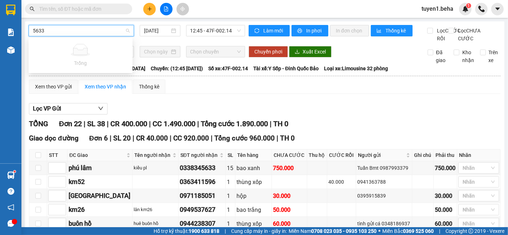
type input "5633"
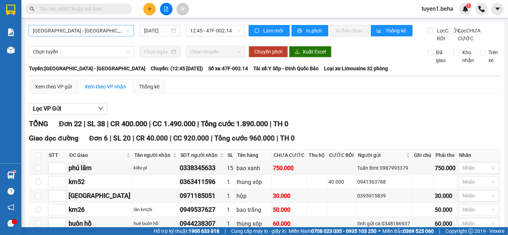
click at [88, 11] on input "text" at bounding box center [81, 9] width 84 height 8
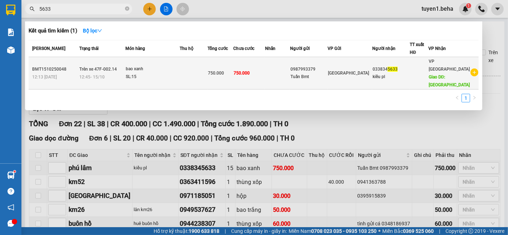
type input "5633"
click at [139, 67] on div "bao xanh" at bounding box center [153, 69] width 54 height 8
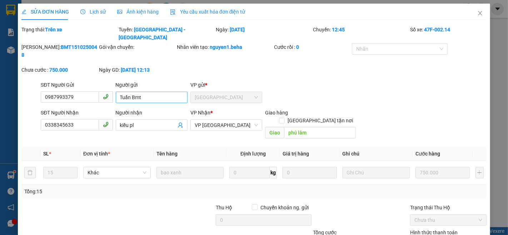
type input "0987993379"
type input "Tuấn Bmt"
type input "0338345633"
type input "kiều pl"
type input "phú lâm"
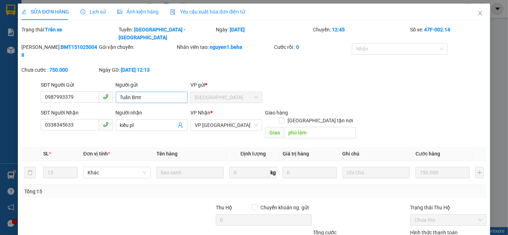
type input "750.000"
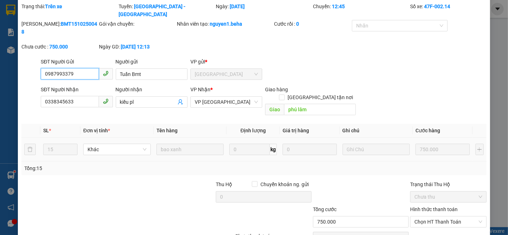
scroll to position [39, 0]
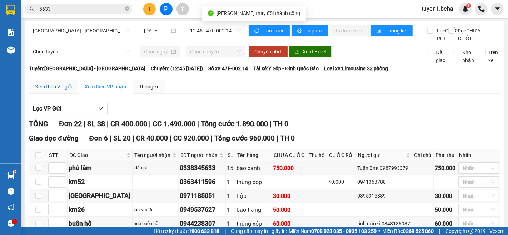
click at [58, 91] on div "Xem theo VP gửi" at bounding box center [53, 87] width 37 height 8
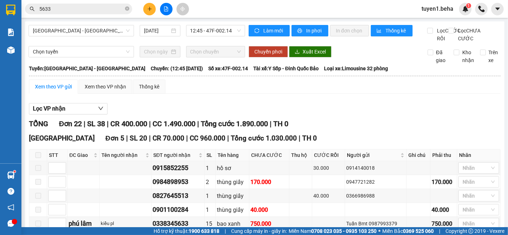
click at [50, 91] on div "Xem theo VP gửi" at bounding box center [53, 87] width 37 height 8
click at [167, 112] on div "Lọc VP nhận" at bounding box center [265, 109] width 472 height 12
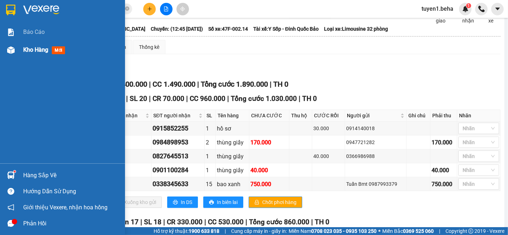
click at [40, 48] on span "Kho hàng" at bounding box center [35, 49] width 25 height 7
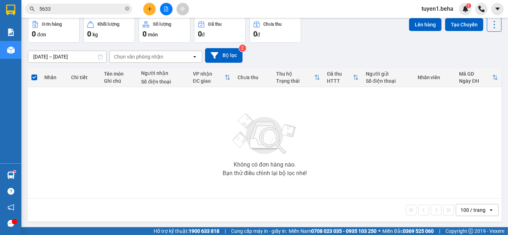
scroll to position [33, 0]
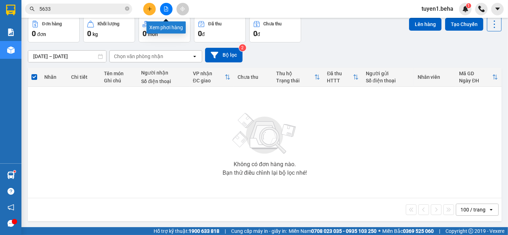
click at [166, 10] on icon "file-add" at bounding box center [166, 8] width 5 height 5
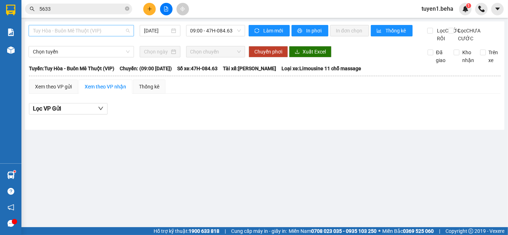
click at [75, 31] on span "Tuy Hòa - Buôn Mê Thuột (VIP)" at bounding box center [81, 30] width 97 height 11
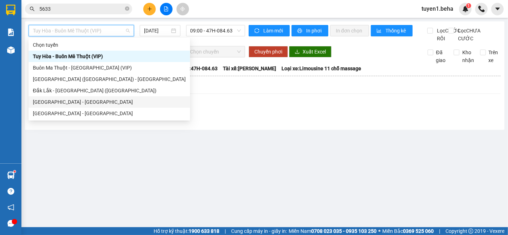
click at [68, 104] on div "[GEOGRAPHIC_DATA] - [GEOGRAPHIC_DATA]" at bounding box center [109, 102] width 153 height 8
type input "[DATE]"
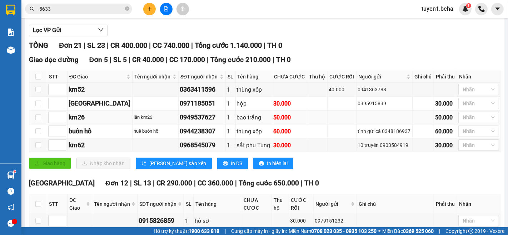
scroll to position [79, 0]
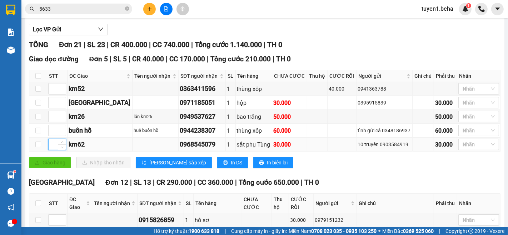
click at [54, 150] on input at bounding box center [57, 144] width 17 height 11
type input "1"
click at [55, 94] on input at bounding box center [57, 89] width 17 height 11
type input "2"
click at [56, 122] on input at bounding box center [57, 116] width 17 height 11
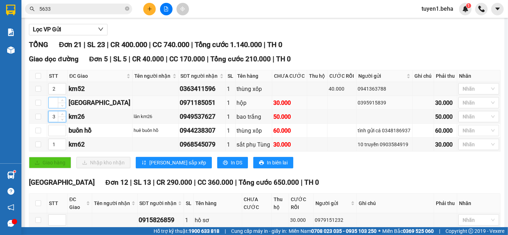
type input "3"
click at [54, 108] on input at bounding box center [57, 103] width 17 height 11
type input "4"
click at [150, 167] on span "[PERSON_NAME] sắp xếp" at bounding box center [177, 163] width 57 height 8
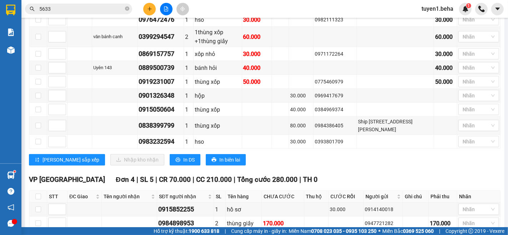
scroll to position [391, 0]
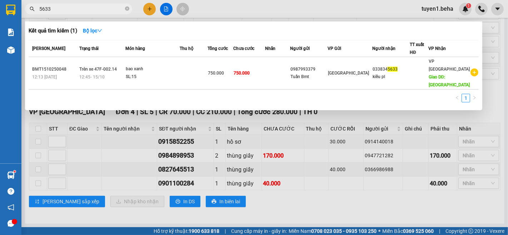
click at [71, 7] on input "5633" at bounding box center [81, 9] width 84 height 8
type input "5"
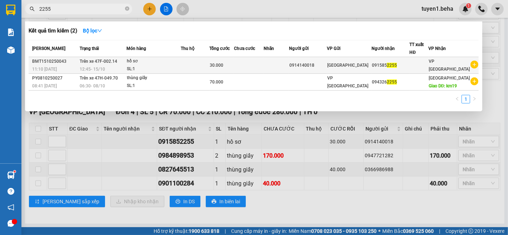
type input "2255"
click at [196, 67] on td at bounding box center [195, 65] width 29 height 17
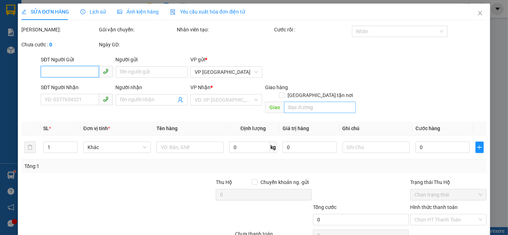
type input "0914140018"
type input "0915852255"
type input "30.000"
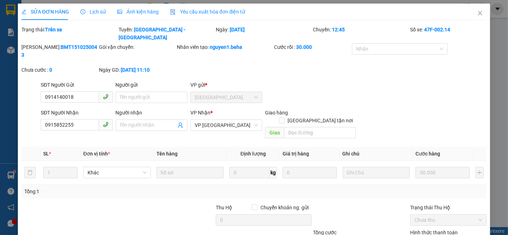
click at [145, 10] on span "Ảnh kiện hàng" at bounding box center [137, 12] width 41 height 6
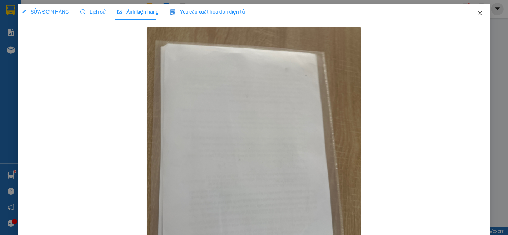
click at [477, 12] on icon "close" at bounding box center [480, 13] width 6 height 6
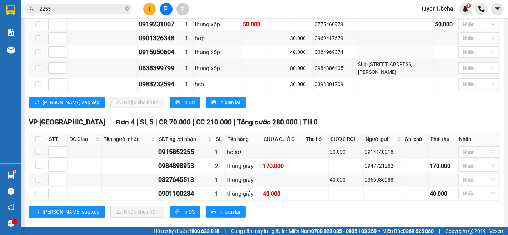
scroll to position [391, 0]
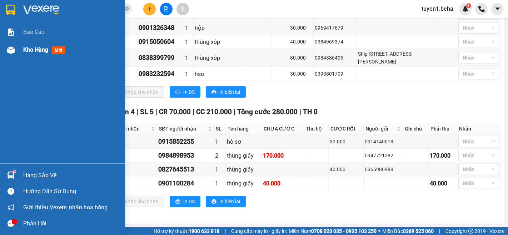
click at [36, 49] on span "Kho hàng" at bounding box center [35, 49] width 25 height 7
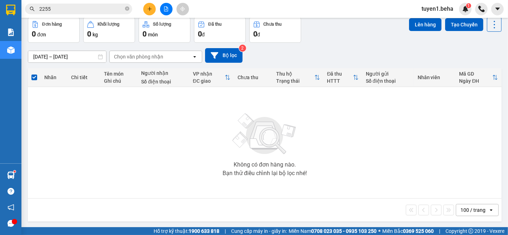
scroll to position [33, 0]
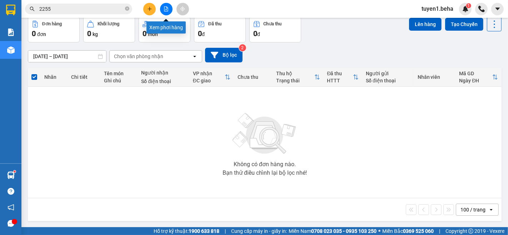
click at [166, 4] on button at bounding box center [166, 9] width 13 height 13
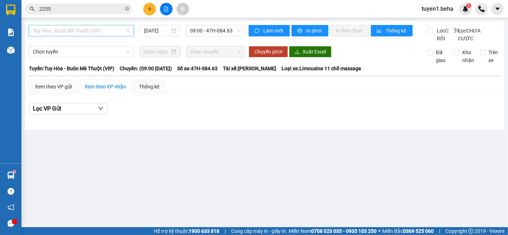
click at [90, 29] on span "Tuy Hòa - Buôn Mê Thuột (VIP)" at bounding box center [81, 30] width 97 height 11
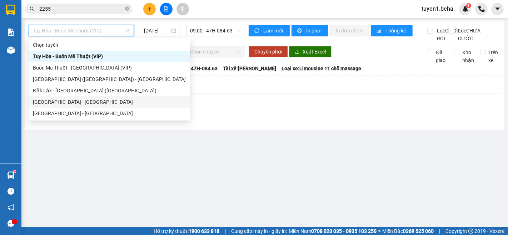
click at [61, 104] on div "[GEOGRAPHIC_DATA] - [GEOGRAPHIC_DATA]" at bounding box center [109, 102] width 153 height 8
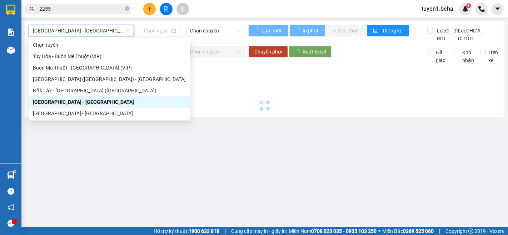
type input "[DATE]"
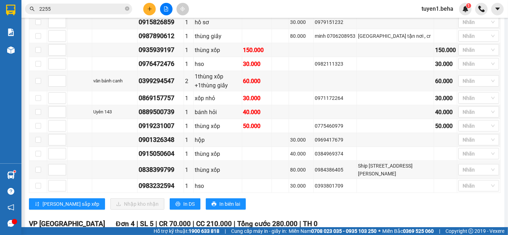
scroll to position [391, 0]
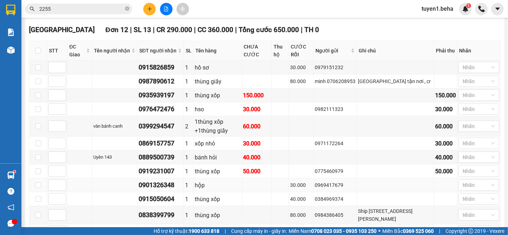
scroll to position [73, 0]
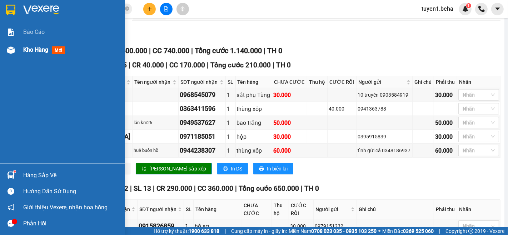
click at [36, 48] on span "Kho hàng" at bounding box center [35, 49] width 25 height 7
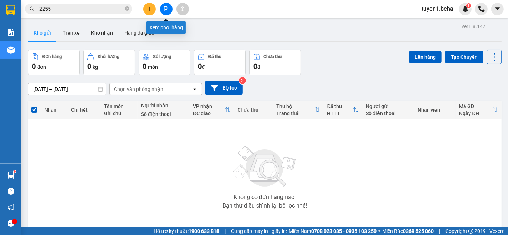
click at [167, 12] on button at bounding box center [166, 9] width 13 height 13
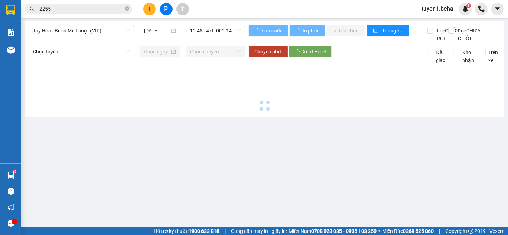
click at [56, 30] on span "Tuy Hòa - Buôn Mê Thuột (VIP)" at bounding box center [81, 30] width 97 height 11
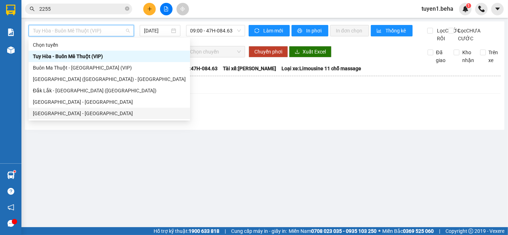
click at [66, 115] on div "[GEOGRAPHIC_DATA] - [GEOGRAPHIC_DATA]" at bounding box center [109, 114] width 153 height 8
type input "[DATE]"
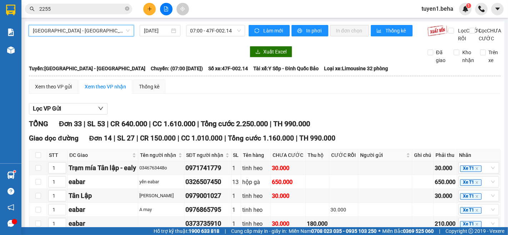
click at [88, 33] on span "[GEOGRAPHIC_DATA] - [GEOGRAPHIC_DATA]" at bounding box center [81, 30] width 97 height 11
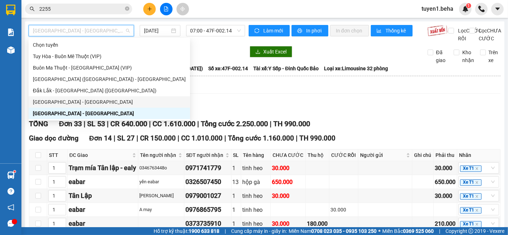
click at [70, 102] on div "[GEOGRAPHIC_DATA] - [GEOGRAPHIC_DATA]" at bounding box center [109, 102] width 153 height 8
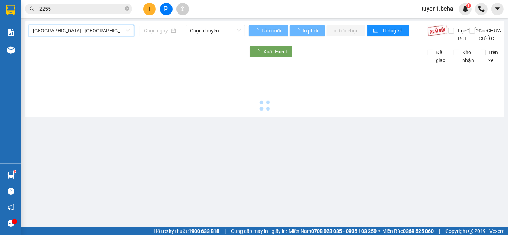
type input "[DATE]"
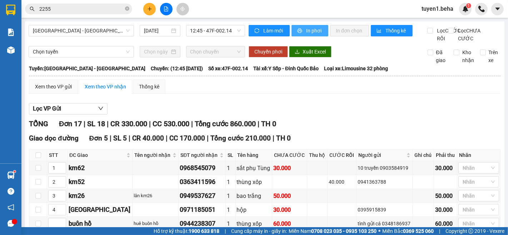
click at [311, 29] on span "In phơi" at bounding box center [314, 31] width 16 height 8
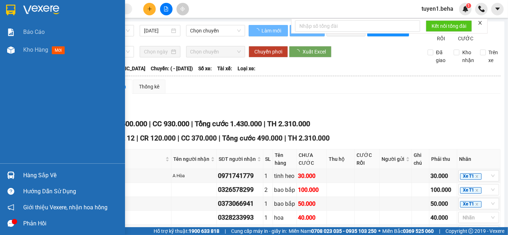
type input "[DATE]"
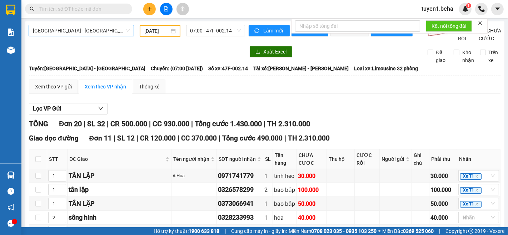
click at [93, 34] on span "[GEOGRAPHIC_DATA] - [GEOGRAPHIC_DATA]" at bounding box center [81, 30] width 97 height 11
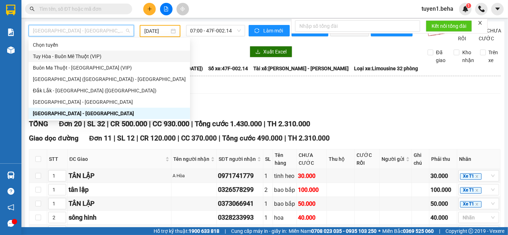
click at [81, 54] on div "Tuy Hòa - Buôn Mê Thuột (VIP)" at bounding box center [109, 57] width 153 height 8
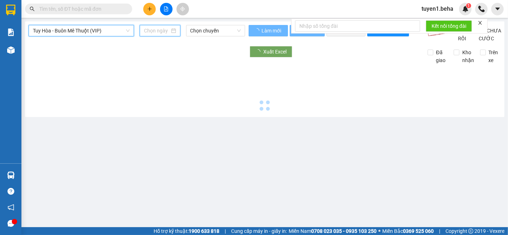
click at [159, 32] on input at bounding box center [157, 31] width 26 height 8
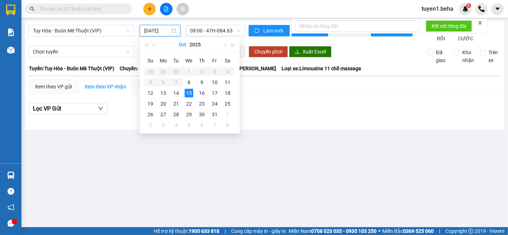
type input "[DATE]"
click at [102, 43] on div "Tuy Hòa - Buôn Mê Thuột (VIP) 15/10/2025 09:00 - 47H-084.63" at bounding box center [137, 34] width 217 height 18
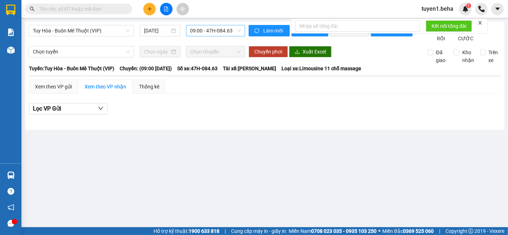
click at [222, 29] on span "09:00 - 47H-084.63" at bounding box center [215, 30] width 50 height 11
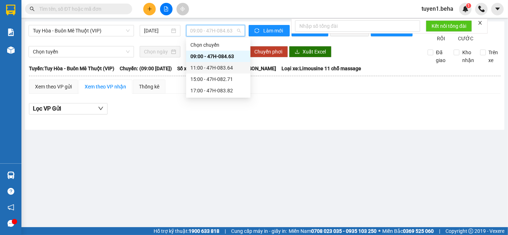
click at [219, 67] on div "11:00 - 47H-083.64" at bounding box center [218, 68] width 56 height 8
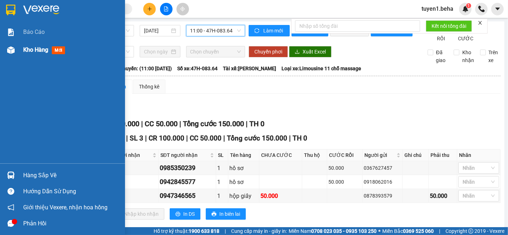
click at [29, 48] on span "Kho hàng" at bounding box center [35, 49] width 25 height 7
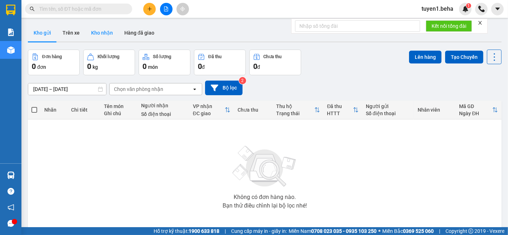
click at [108, 34] on button "Kho nhận" at bounding box center [101, 32] width 33 height 17
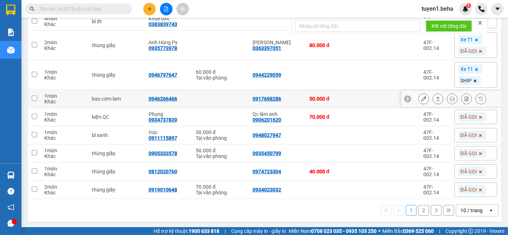
scroll to position [137, 0]
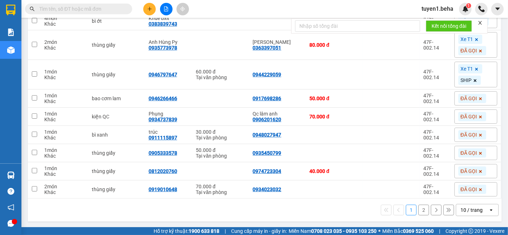
click at [461, 210] on div "10 / trang" at bounding box center [472, 210] width 22 height 7
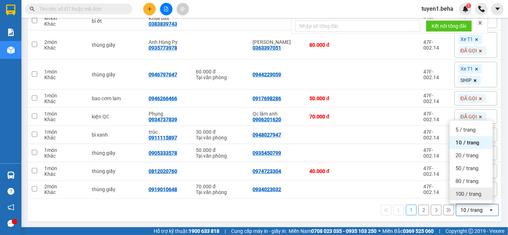
click at [459, 197] on span "100 / trang" at bounding box center [469, 194] width 26 height 7
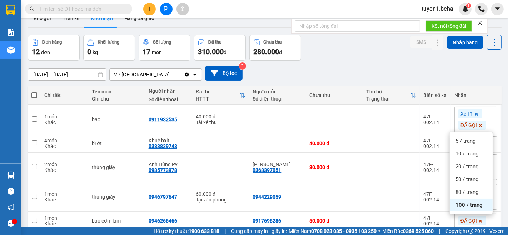
scroll to position [0, 0]
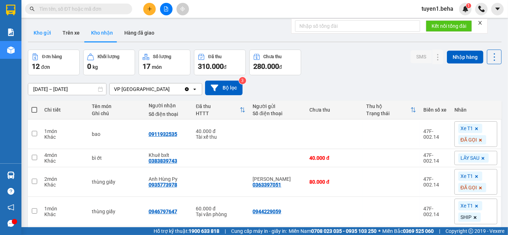
click at [46, 34] on button "Kho gửi" at bounding box center [42, 32] width 29 height 17
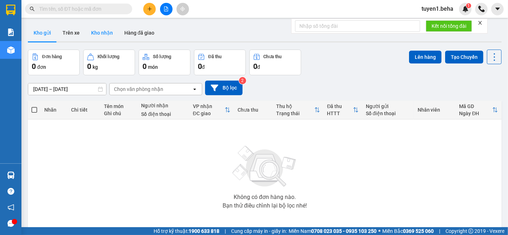
click at [107, 34] on button "Kho nhận" at bounding box center [101, 32] width 33 height 17
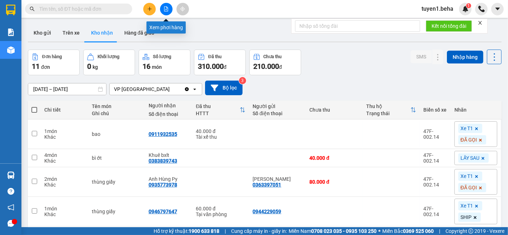
click at [165, 11] on button at bounding box center [166, 9] width 13 height 13
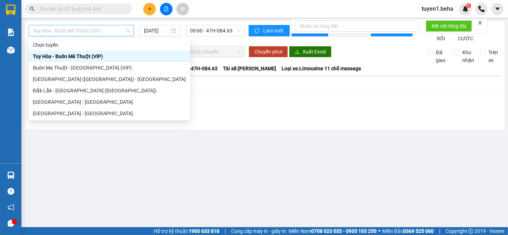
click at [84, 29] on span "Tuy Hòa - Buôn Mê Thuột (VIP)" at bounding box center [81, 30] width 97 height 11
click at [70, 90] on div "Đắk Lắk - [GEOGRAPHIC_DATA] ([GEOGRAPHIC_DATA])" at bounding box center [109, 91] width 153 height 8
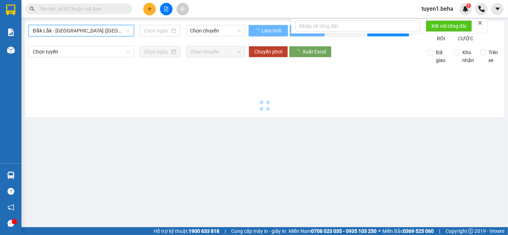
type input "[DATE]"
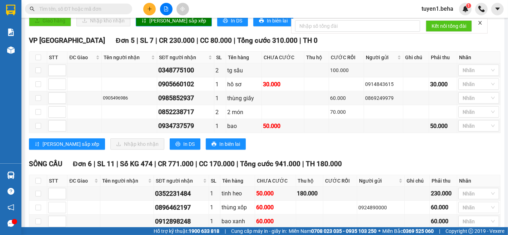
scroll to position [321, 0]
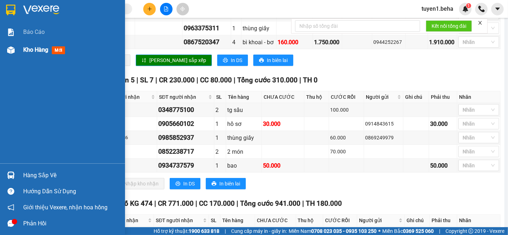
drag, startPoint x: 5, startPoint y: 66, endPoint x: 15, endPoint y: 43, distance: 25.3
click at [8, 54] on div "Báo cáo Kho hàng mới" at bounding box center [62, 93] width 125 height 140
click at [28, 49] on span "Kho hàng" at bounding box center [35, 49] width 25 height 7
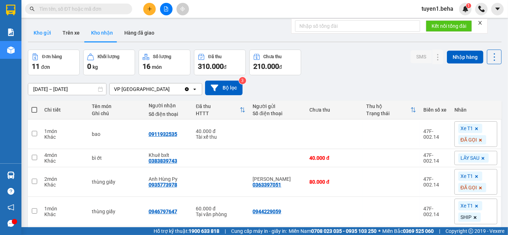
click at [40, 33] on button "Kho gửi" at bounding box center [42, 32] width 29 height 17
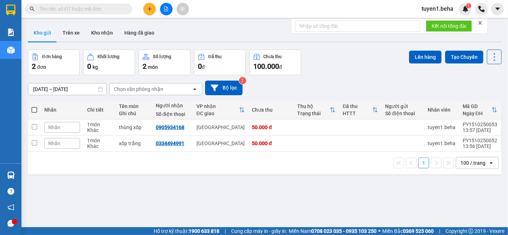
click at [31, 107] on span at bounding box center [34, 110] width 6 height 6
click at [34, 106] on input "checkbox" at bounding box center [34, 106] width 0 height 0
checkbox input "true"
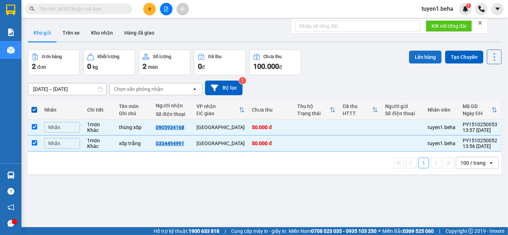
click at [422, 54] on button "Lên hàng" at bounding box center [425, 57] width 33 height 13
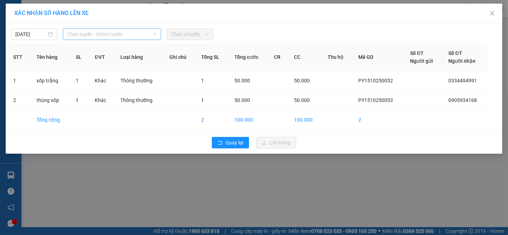
click at [135, 36] on span "Chọn tuyến - nhóm tuyến" at bounding box center [112, 34] width 90 height 11
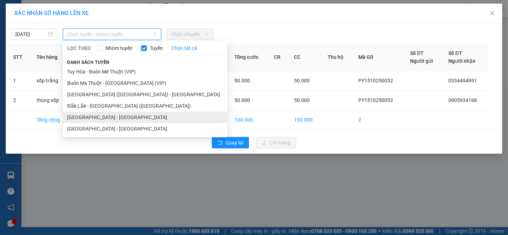
click at [89, 119] on li "[GEOGRAPHIC_DATA] - [GEOGRAPHIC_DATA]" at bounding box center [145, 117] width 164 height 11
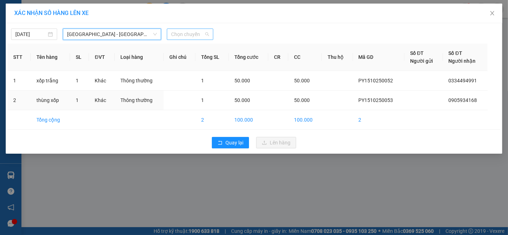
drag, startPoint x: 200, startPoint y: 35, endPoint x: 200, endPoint y: 40, distance: 4.6
click at [200, 35] on span "Chọn chuyến" at bounding box center [190, 34] width 38 height 11
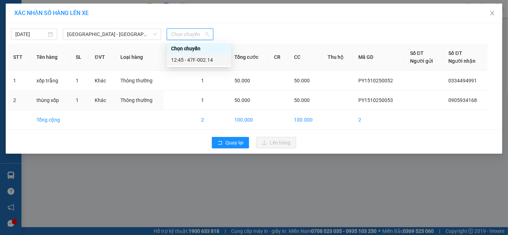
click at [205, 56] on div "12:45 - 47F-002.14" at bounding box center [199, 60] width 56 height 8
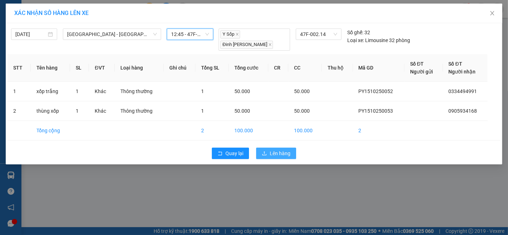
click at [280, 150] on span "Lên hàng" at bounding box center [280, 154] width 21 height 8
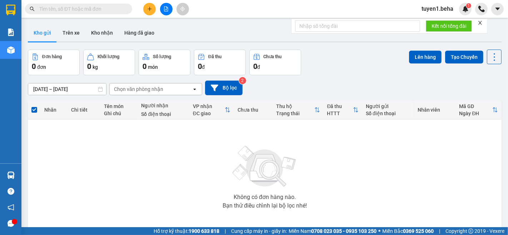
click at [69, 171] on div "Không có đơn hàng nào. Bạn thử điều chỉnh lại bộ lọc nhé!" at bounding box center [264, 175] width 467 height 107
click at [166, 10] on icon "file-add" at bounding box center [166, 8] width 5 height 5
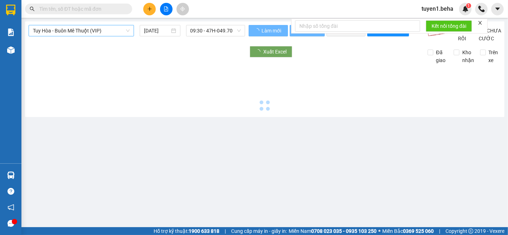
click at [99, 31] on span "Tuy Hòa - Buôn Mê Thuột (VIP)" at bounding box center [81, 30] width 97 height 11
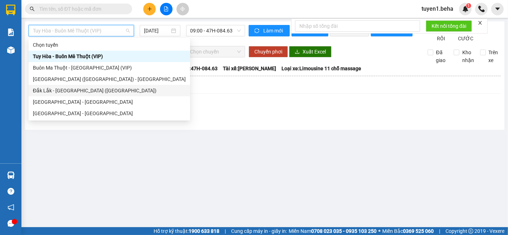
click at [95, 88] on div "Đắk Lắk - [GEOGRAPHIC_DATA] ([GEOGRAPHIC_DATA])" at bounding box center [109, 91] width 153 height 8
type input "[DATE]"
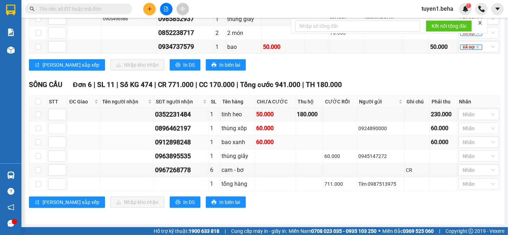
scroll to position [321, 0]
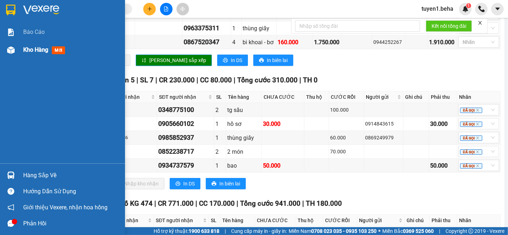
click at [28, 48] on span "Kho hàng" at bounding box center [35, 49] width 25 height 7
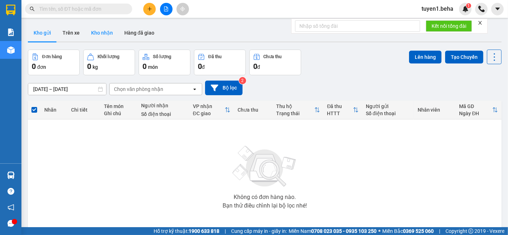
click at [100, 33] on button "Kho nhận" at bounding box center [101, 32] width 33 height 17
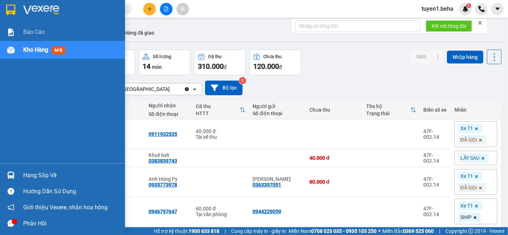
click at [29, 46] on span "Kho hàng" at bounding box center [35, 49] width 25 height 7
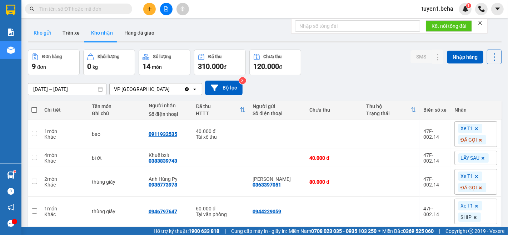
click at [39, 33] on button "Kho gửi" at bounding box center [42, 32] width 29 height 17
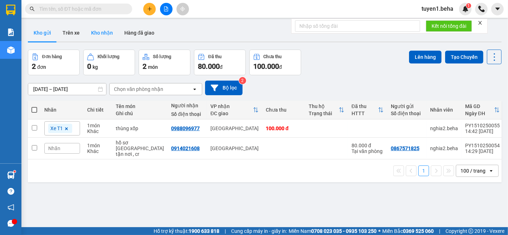
click at [103, 30] on button "Kho nhận" at bounding box center [101, 32] width 33 height 17
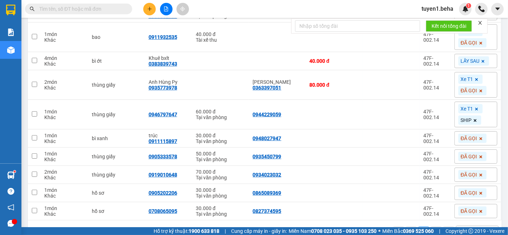
scroll to position [170, 0]
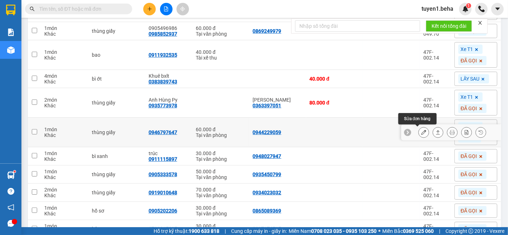
click at [419, 132] on button at bounding box center [424, 132] width 10 height 13
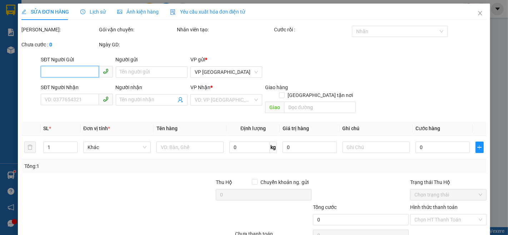
type input "0944229059"
type input "0946797647"
checkbox input "true"
type input "19 [PERSON_NAME]"
type input "60.000"
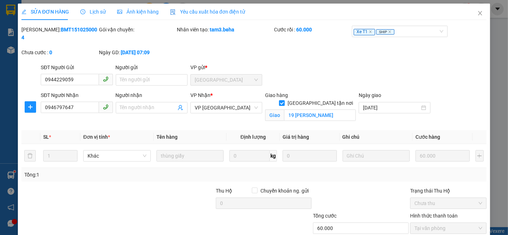
click at [123, 10] on span "Ảnh kiện hàng" at bounding box center [137, 12] width 41 height 6
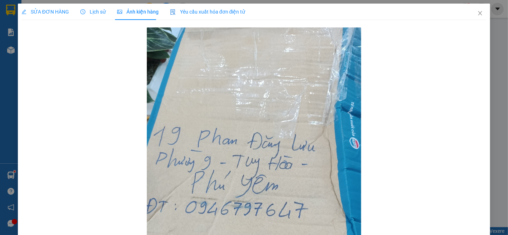
click at [51, 11] on span "SỬA ĐƠN HÀNG" at bounding box center [45, 12] width 48 height 6
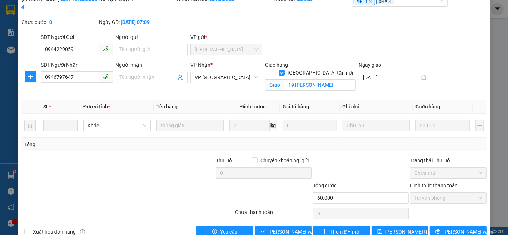
scroll to position [38, 0]
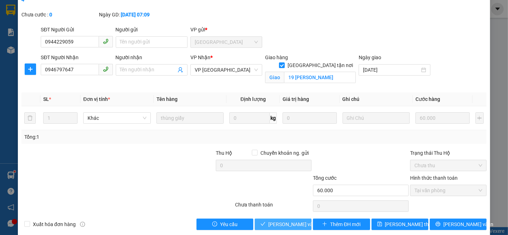
click at [289, 221] on span "[PERSON_NAME] và Giao hàng" at bounding box center [302, 225] width 69 height 8
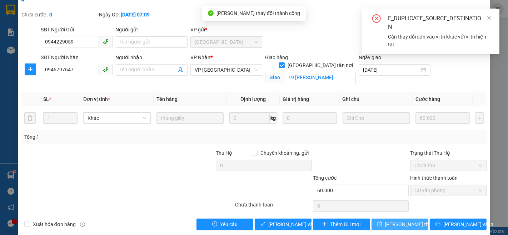
click at [393, 221] on span "[PERSON_NAME] thay đổi" at bounding box center [413, 225] width 57 height 8
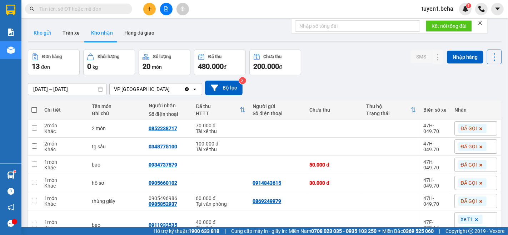
click at [44, 25] on button "Kho gửi" at bounding box center [42, 32] width 29 height 17
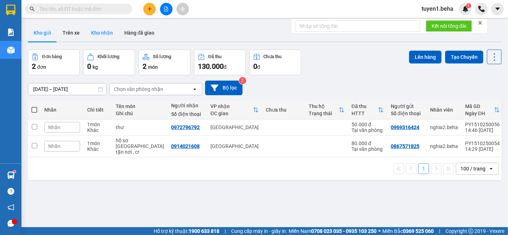
click at [104, 31] on button "Kho nhận" at bounding box center [101, 32] width 33 height 17
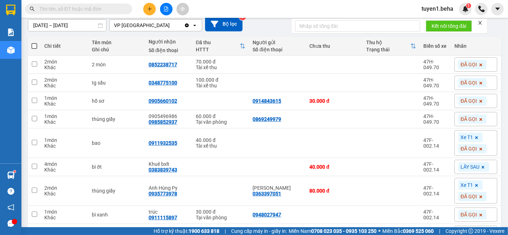
scroll to position [79, 0]
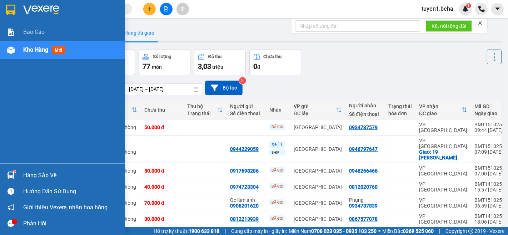
click at [26, 76] on div "Báo cáo Kho hàng mới" at bounding box center [62, 93] width 125 height 140
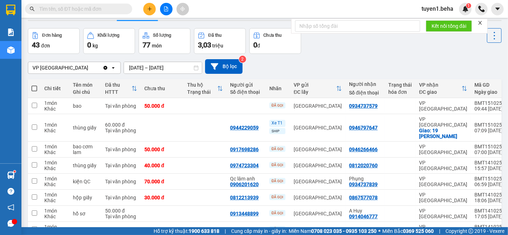
scroll to position [40, 0]
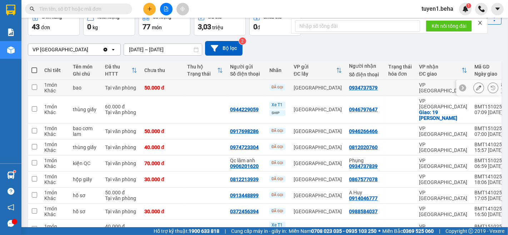
click at [174, 87] on div "50.000 đ" at bounding box center [162, 88] width 36 height 6
checkbox input "true"
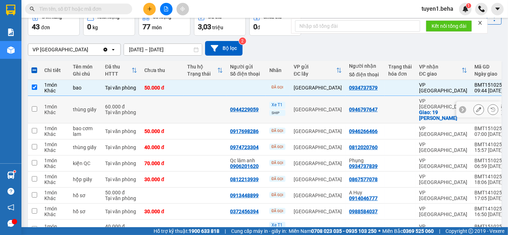
drag, startPoint x: 409, startPoint y: 102, endPoint x: 347, endPoint y: 49, distance: 81.6
click at [347, 49] on div "VP PHÚ YÊN Clear value open 13/10/2025 – 15/10/2025 Press the down arrow key to…" at bounding box center [265, 48] width 474 height 15
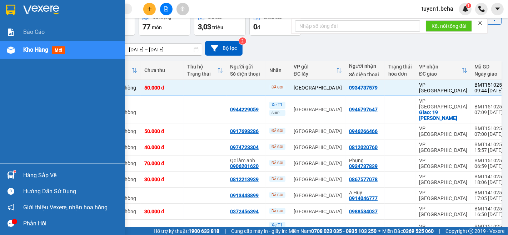
click at [43, 116] on div "Báo cáo Kho hàng mới" at bounding box center [62, 93] width 125 height 140
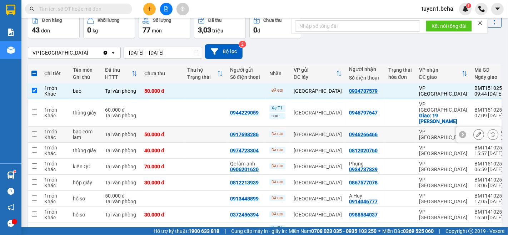
scroll to position [0, 0]
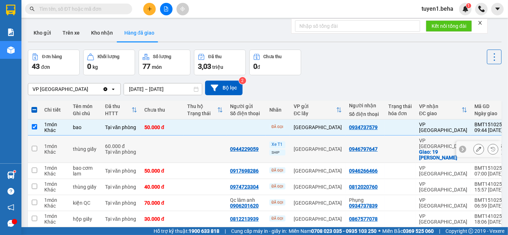
click at [205, 148] on td at bounding box center [205, 150] width 43 height 28
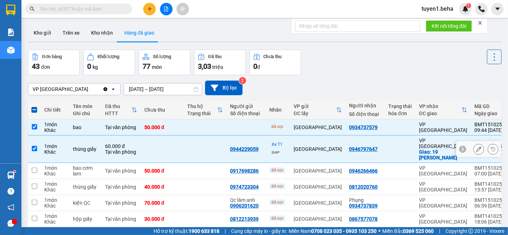
click at [205, 148] on td at bounding box center [205, 150] width 43 height 28
checkbox input "false"
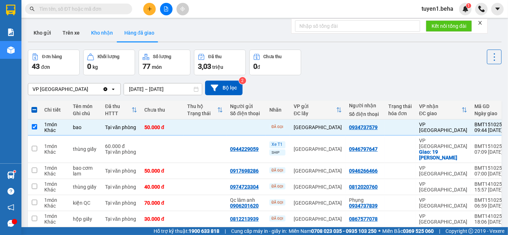
click at [100, 31] on button "Kho nhận" at bounding box center [101, 32] width 33 height 17
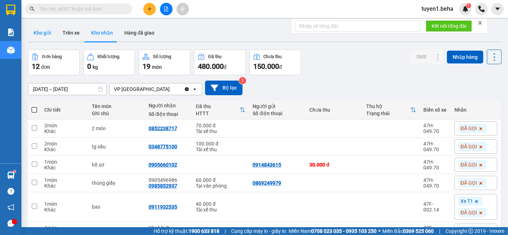
click at [39, 29] on button "Kho gửi" at bounding box center [42, 32] width 29 height 17
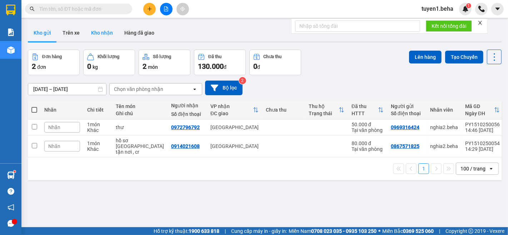
click at [103, 35] on button "Kho nhận" at bounding box center [101, 32] width 33 height 17
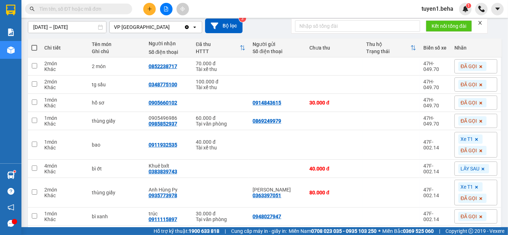
scroll to position [79, 0]
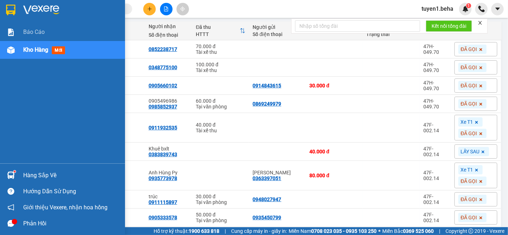
click at [30, 98] on div "Báo cáo Kho hàng mới" at bounding box center [62, 93] width 125 height 140
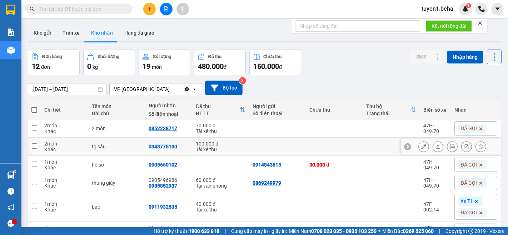
scroll to position [40, 0]
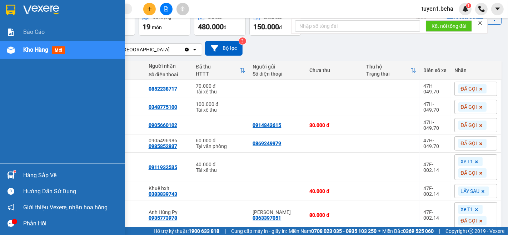
click at [38, 115] on div "Báo cáo Kho hàng mới" at bounding box center [62, 93] width 125 height 140
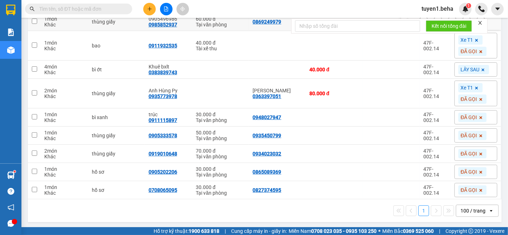
scroll to position [162, 0]
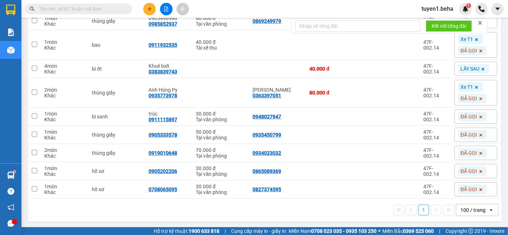
click at [85, 207] on div "1 100 / trang open" at bounding box center [265, 210] width 468 height 12
click at [466, 210] on div "100 / trang" at bounding box center [473, 210] width 25 height 7
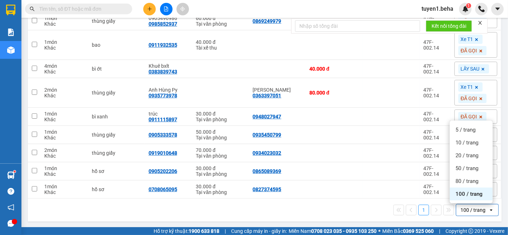
click at [467, 198] on div "100 / trang" at bounding box center [471, 194] width 43 height 13
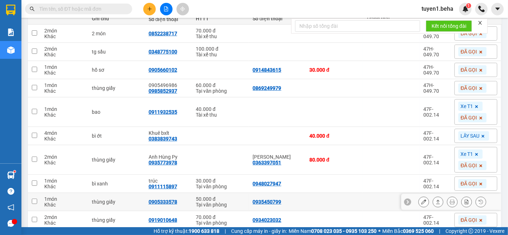
scroll to position [83, 0]
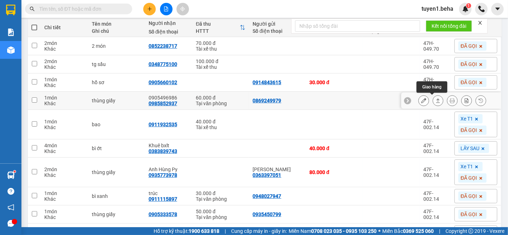
click at [436, 99] on icon at bounding box center [438, 100] width 5 height 5
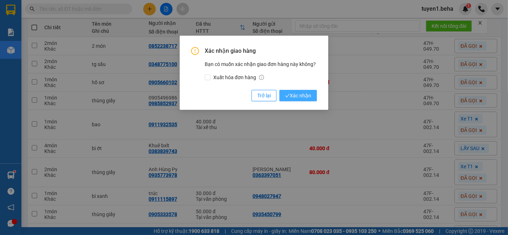
click at [302, 94] on span "Xác nhận" at bounding box center [298, 96] width 26 height 8
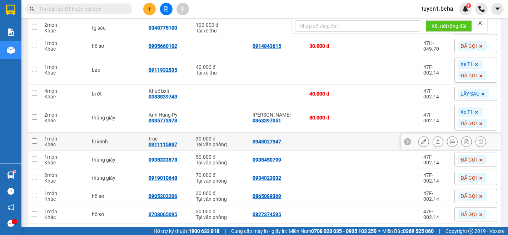
scroll to position [144, 0]
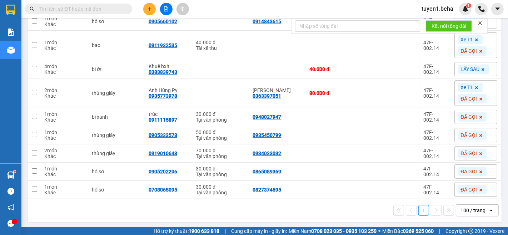
click at [335, 211] on div "1 100 / trang open" at bounding box center [265, 211] width 468 height 12
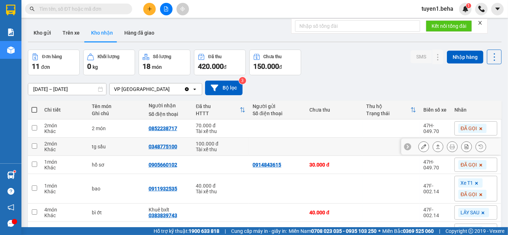
scroll to position [40, 0]
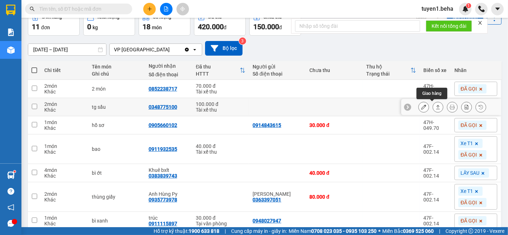
click at [433, 110] on button at bounding box center [438, 107] width 10 height 13
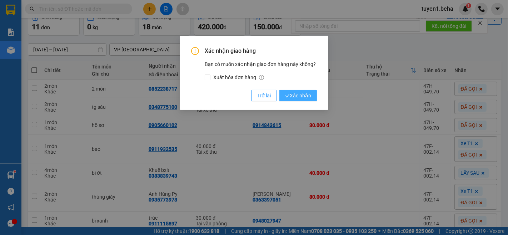
click at [293, 92] on span "Xác nhận" at bounding box center [298, 96] width 26 height 8
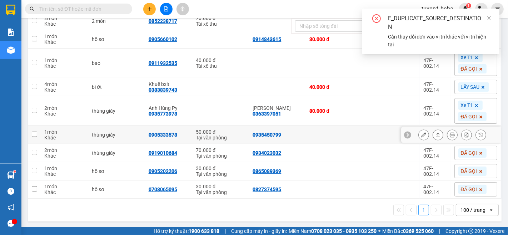
scroll to position [0, 0]
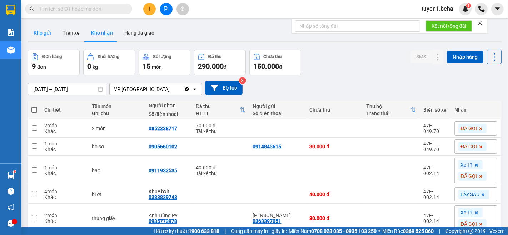
click at [39, 35] on button "Kho gửi" at bounding box center [42, 32] width 29 height 17
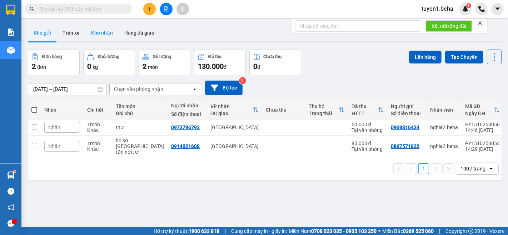
click at [100, 35] on button "Kho nhận" at bounding box center [101, 32] width 33 height 17
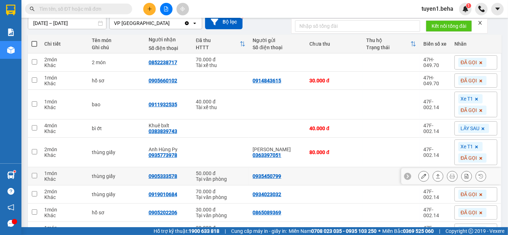
scroll to position [108, 0]
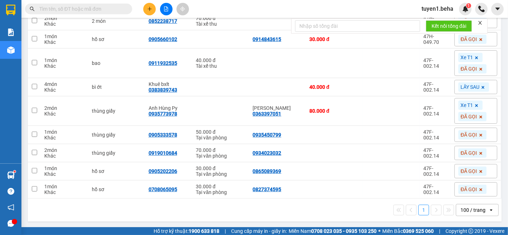
click at [479, 23] on icon "close" at bounding box center [480, 22] width 5 height 5
click at [80, 208] on div "1 100 / trang open" at bounding box center [265, 210] width 468 height 12
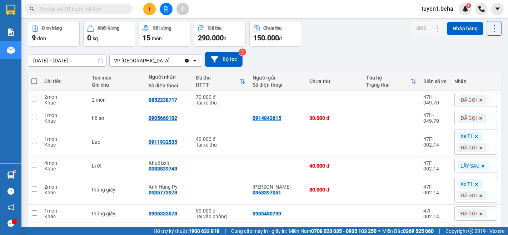
scroll to position [0, 0]
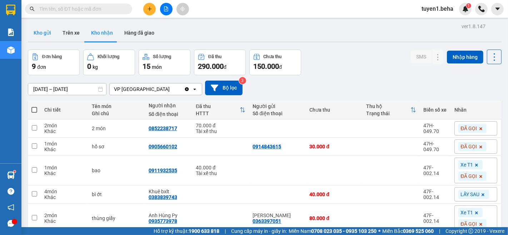
click at [43, 31] on button "Kho gửi" at bounding box center [42, 32] width 29 height 17
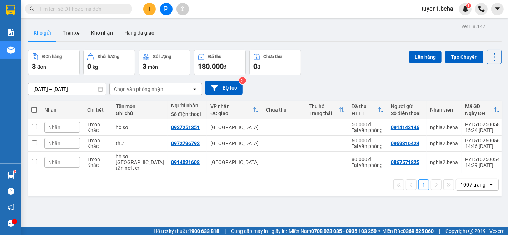
click at [28, 24] on button "Kho gửi" at bounding box center [42, 32] width 29 height 17
click at [268, 188] on div "1 100 / trang open" at bounding box center [265, 185] width 468 height 12
click at [63, 192] on div "1 100 / trang open" at bounding box center [265, 185] width 474 height 23
click at [105, 33] on button "Kho nhận" at bounding box center [101, 32] width 33 height 17
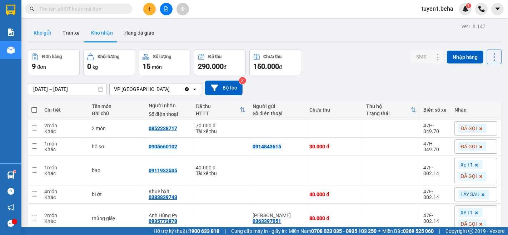
click at [46, 31] on button "Kho gửi" at bounding box center [42, 32] width 29 height 17
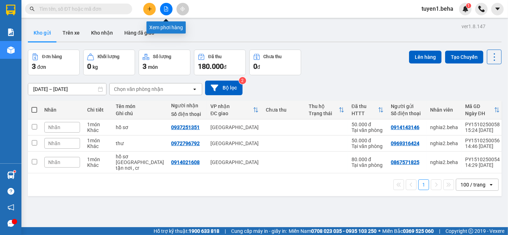
click at [165, 11] on button at bounding box center [166, 9] width 13 height 13
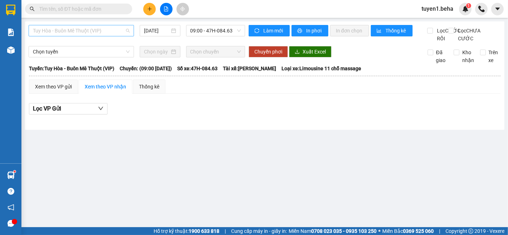
click at [97, 30] on span "Tuy Hòa - Buôn Mê Thuột (VIP)" at bounding box center [81, 30] width 97 height 11
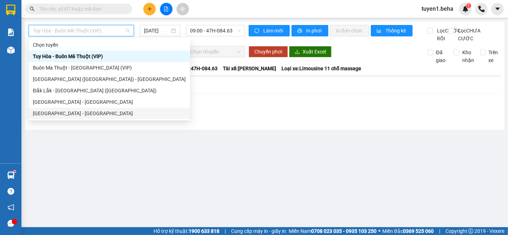
click at [79, 112] on div "[GEOGRAPHIC_DATA] - [GEOGRAPHIC_DATA]" at bounding box center [109, 114] width 153 height 8
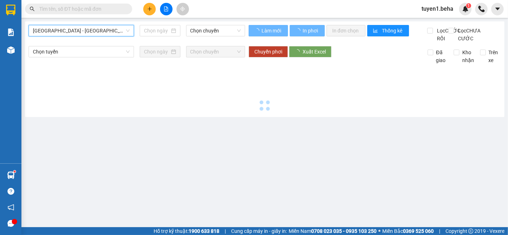
type input "[DATE]"
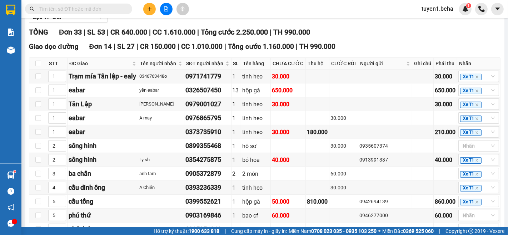
scroll to position [84, 0]
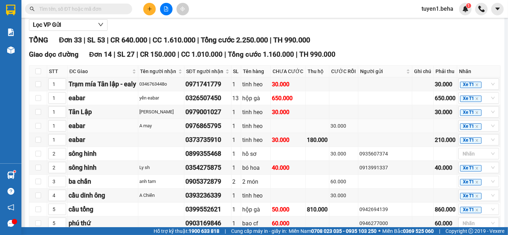
click at [279, 126] on td at bounding box center [288, 126] width 35 height 14
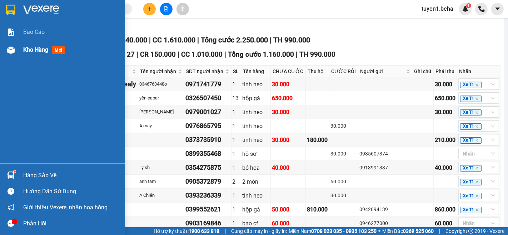
click at [32, 50] on span "Kho hàng" at bounding box center [35, 49] width 25 height 7
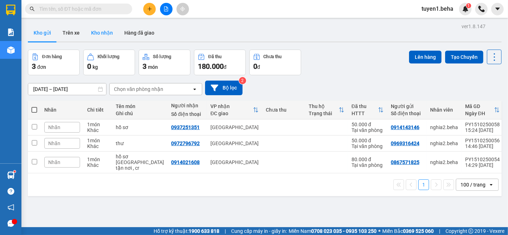
click at [97, 31] on button "Kho nhận" at bounding box center [101, 32] width 33 height 17
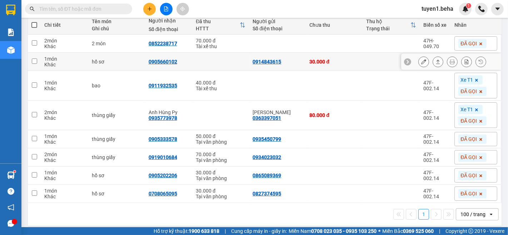
scroll to position [89, 0]
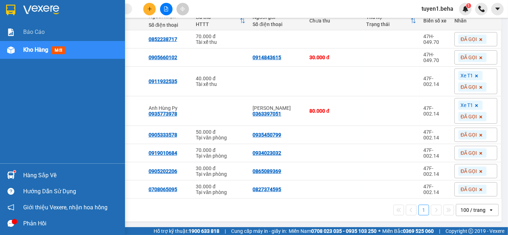
click at [29, 50] on span "Kho hàng" at bounding box center [35, 49] width 25 height 7
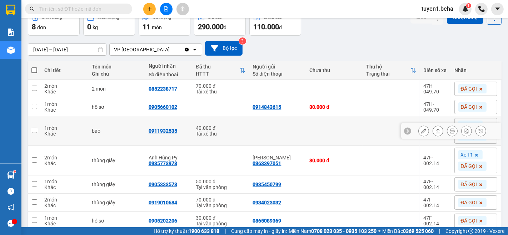
scroll to position [79, 0]
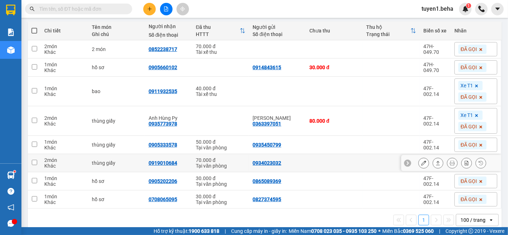
drag, startPoint x: 224, startPoint y: 165, endPoint x: 301, endPoint y: 220, distance: 94.5
click at [301, 220] on div "1 100 / trang open" at bounding box center [265, 220] width 468 height 12
click at [85, 216] on div "1 100 / trang open" at bounding box center [265, 220] width 468 height 12
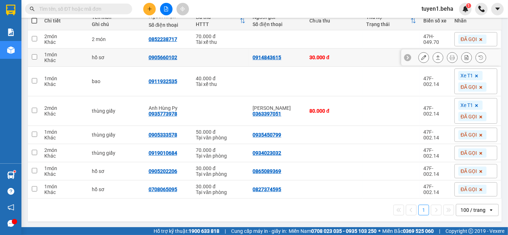
scroll to position [0, 0]
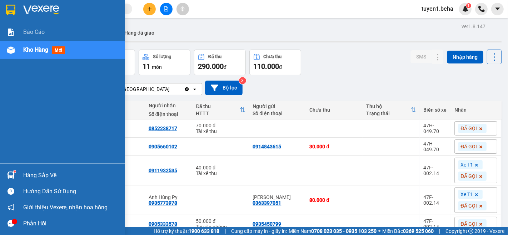
click at [9, 113] on div "Báo cáo Kho hàng mới" at bounding box center [62, 93] width 125 height 140
